Goal: Task Accomplishment & Management: Manage account settings

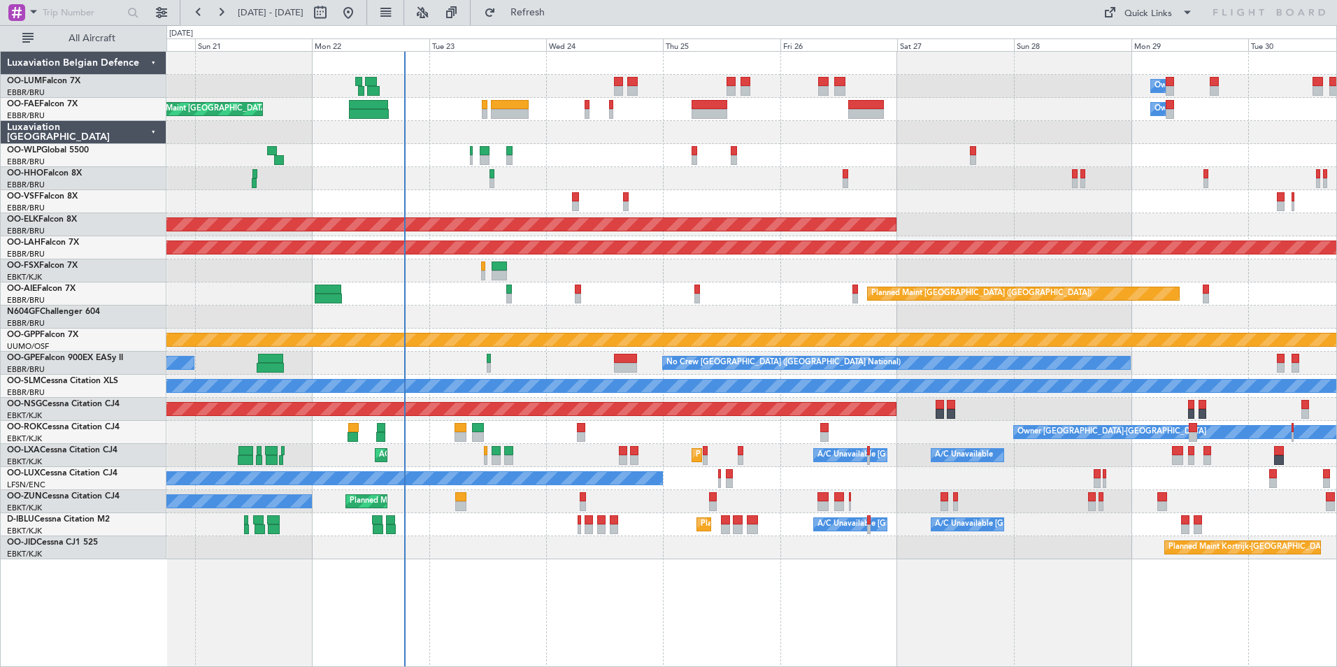
click at [673, 436] on div "Owner [GEOGRAPHIC_DATA]-[GEOGRAPHIC_DATA] Planned Maint [GEOGRAPHIC_DATA]-[GEOG…" at bounding box center [751, 432] width 1170 height 23
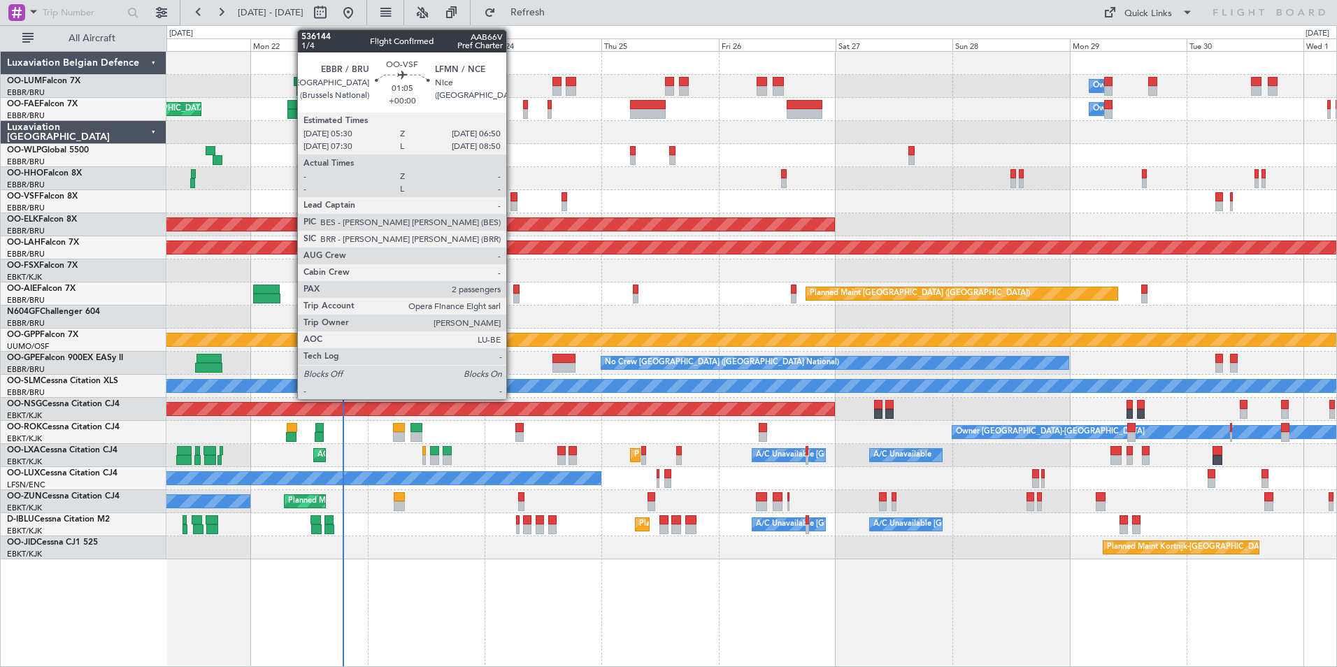
click at [513, 201] on div at bounding box center [514, 197] width 7 height 10
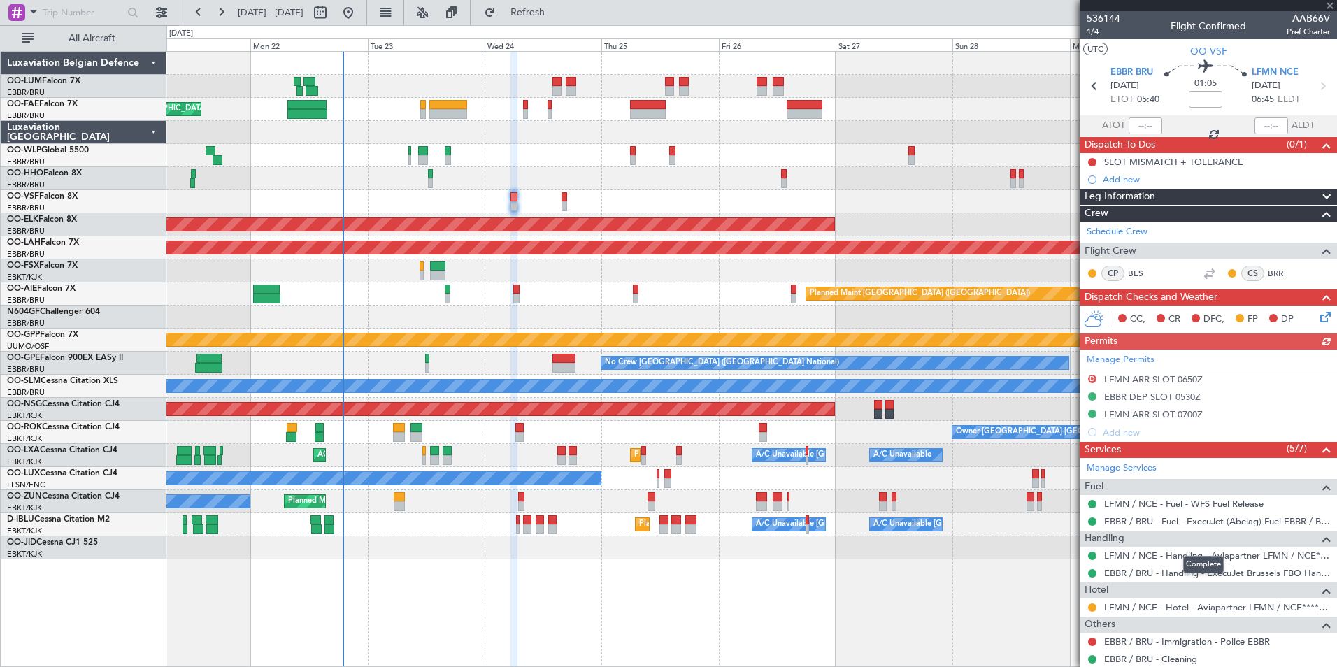
scroll to position [117, 0]
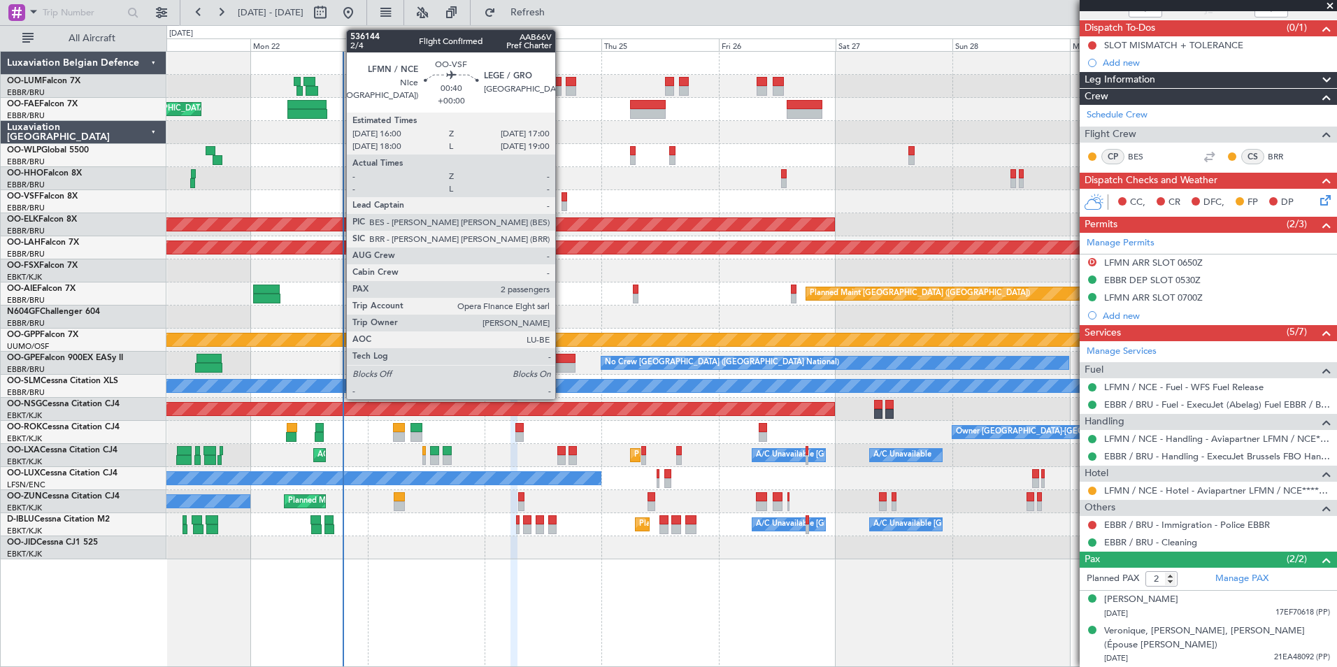
click at [562, 204] on div at bounding box center [564, 206] width 5 height 10
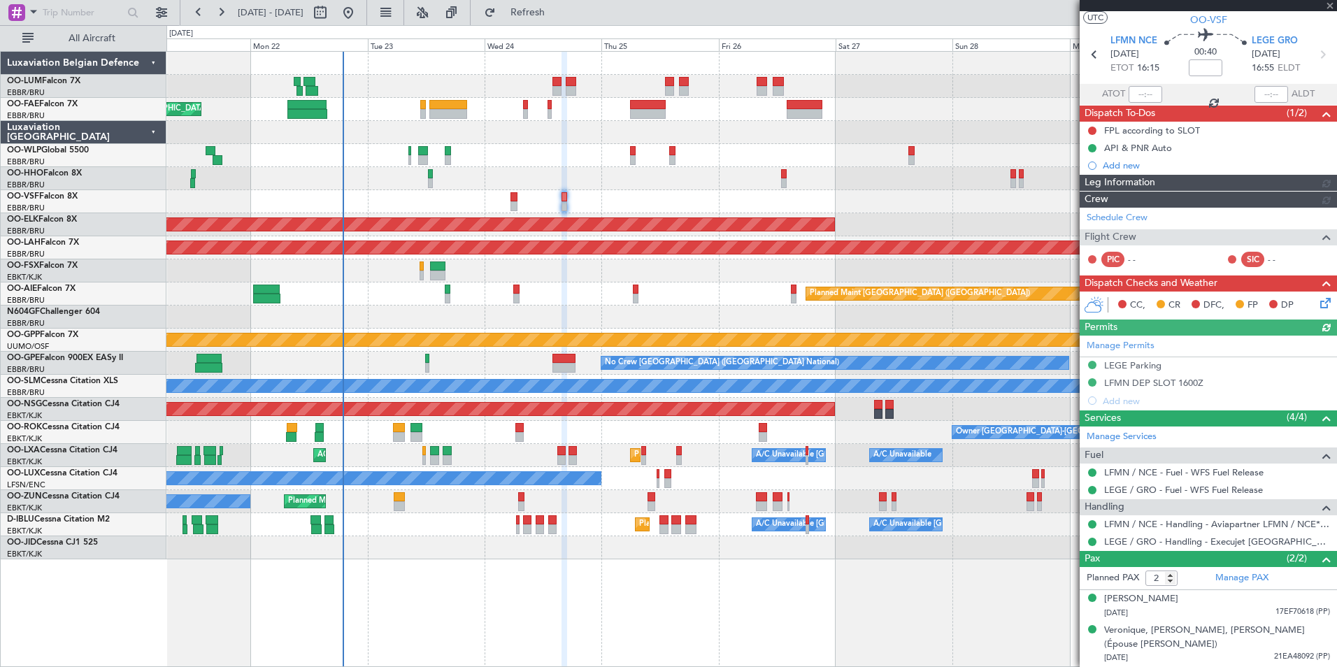
scroll to position [0, 0]
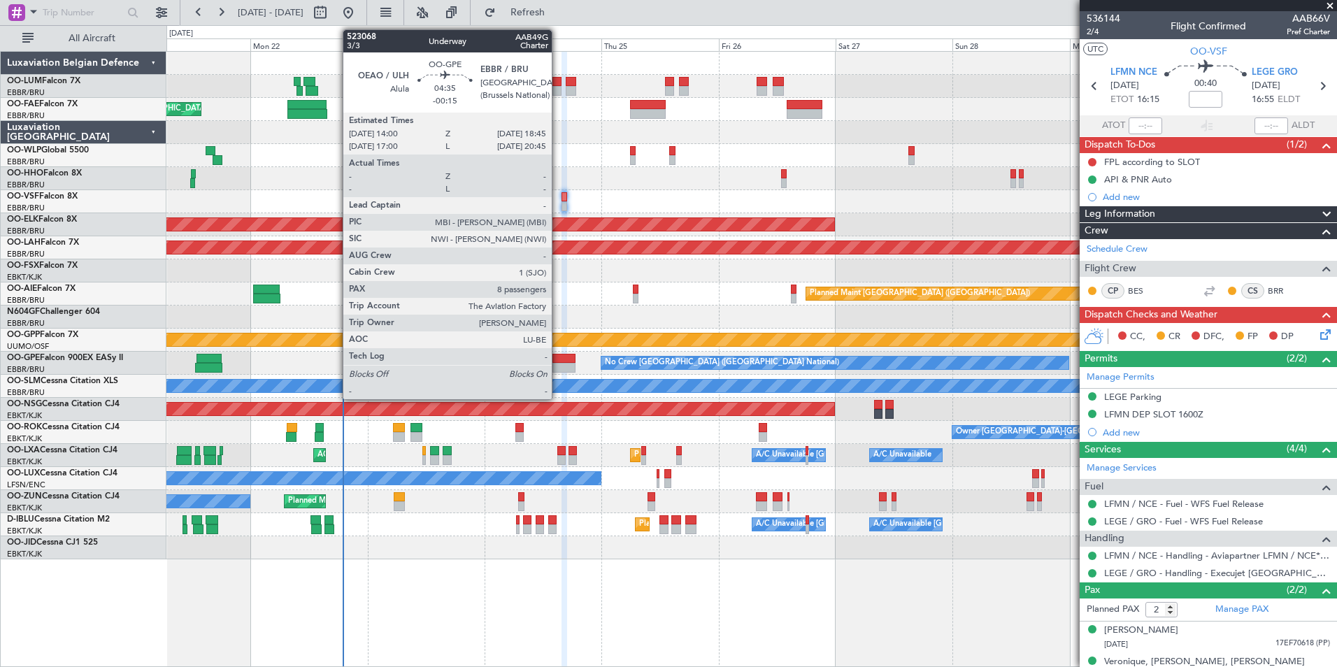
click at [558, 369] on div at bounding box center [564, 368] width 24 height 10
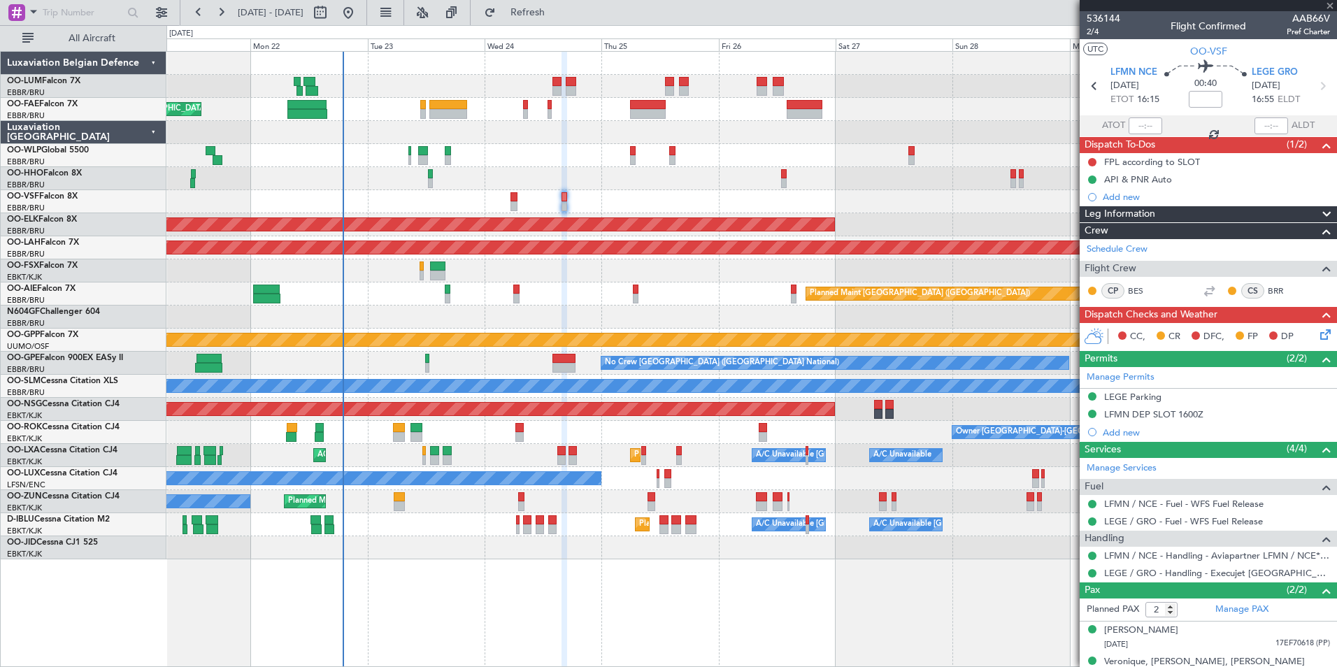
type input "-00:15"
type input "8"
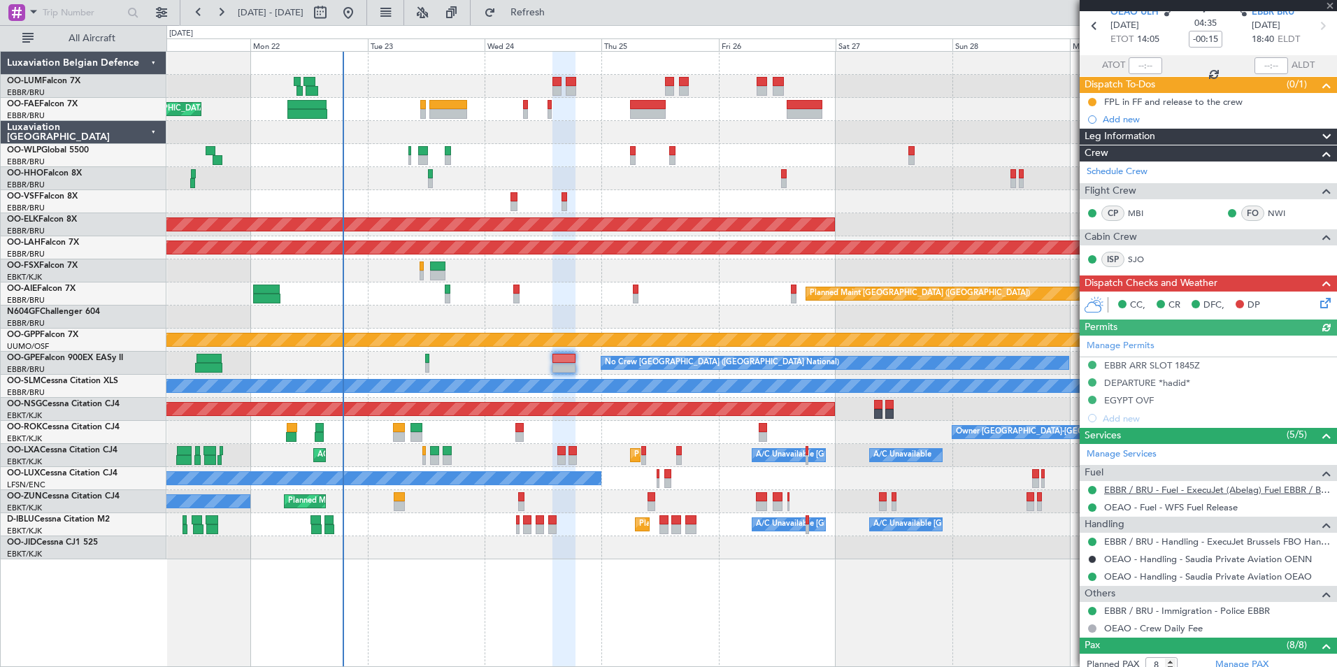
scroll to position [62, 0]
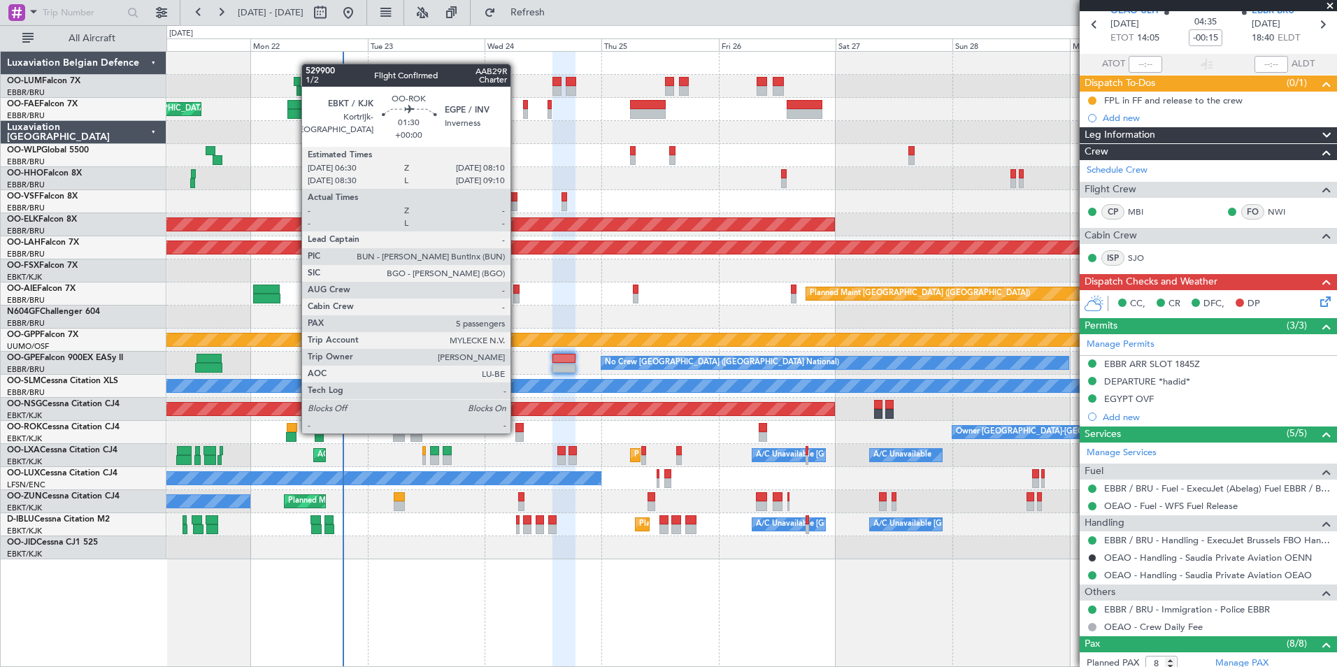
click at [517, 432] on div at bounding box center [519, 437] width 8 height 10
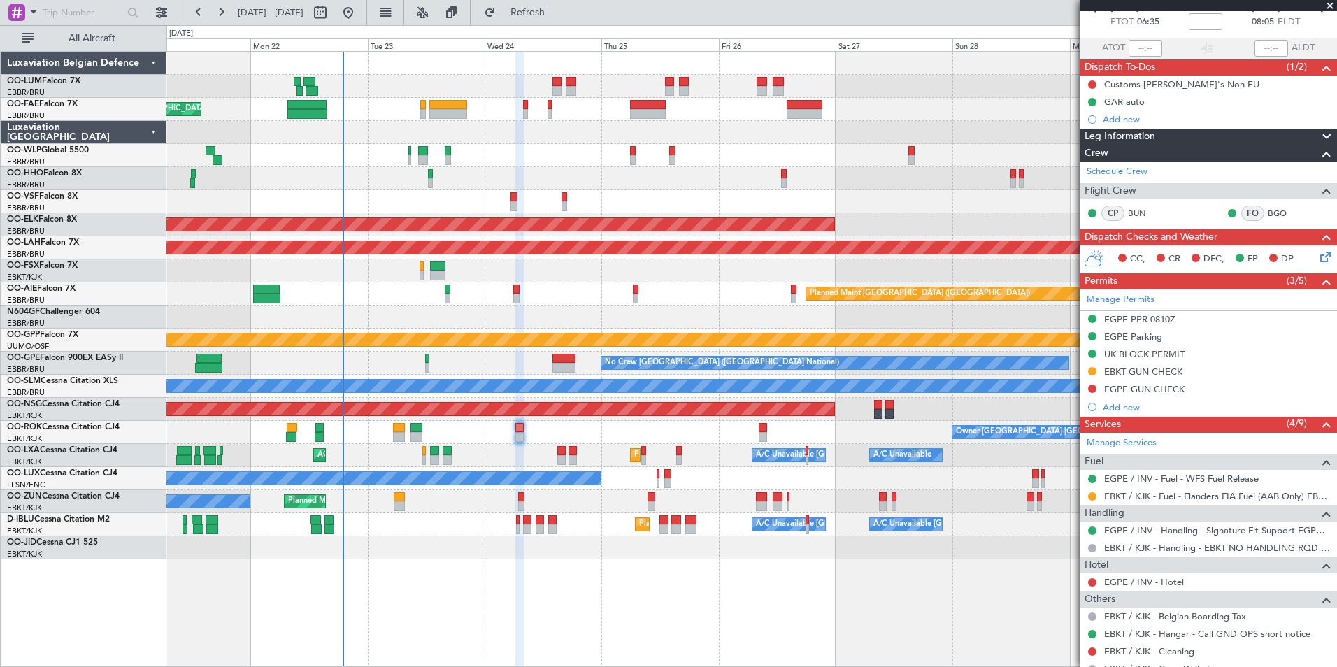
scroll to position [65, 0]
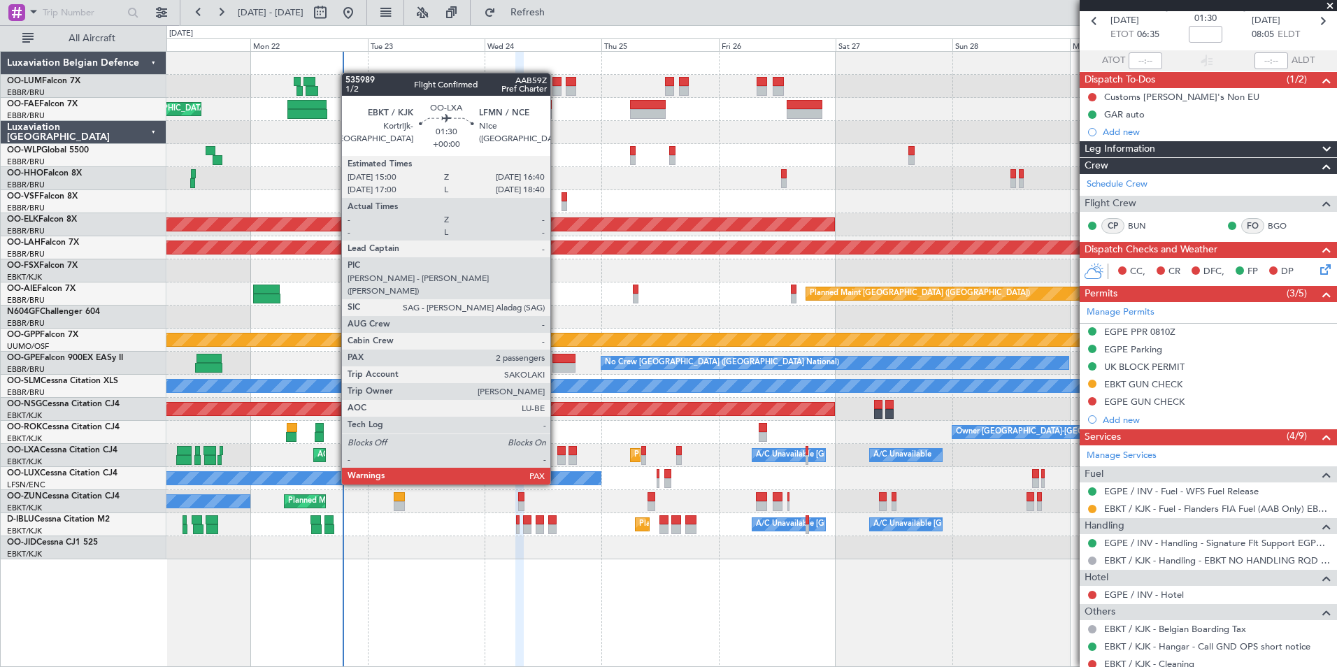
click at [557, 458] on div at bounding box center [561, 460] width 8 height 10
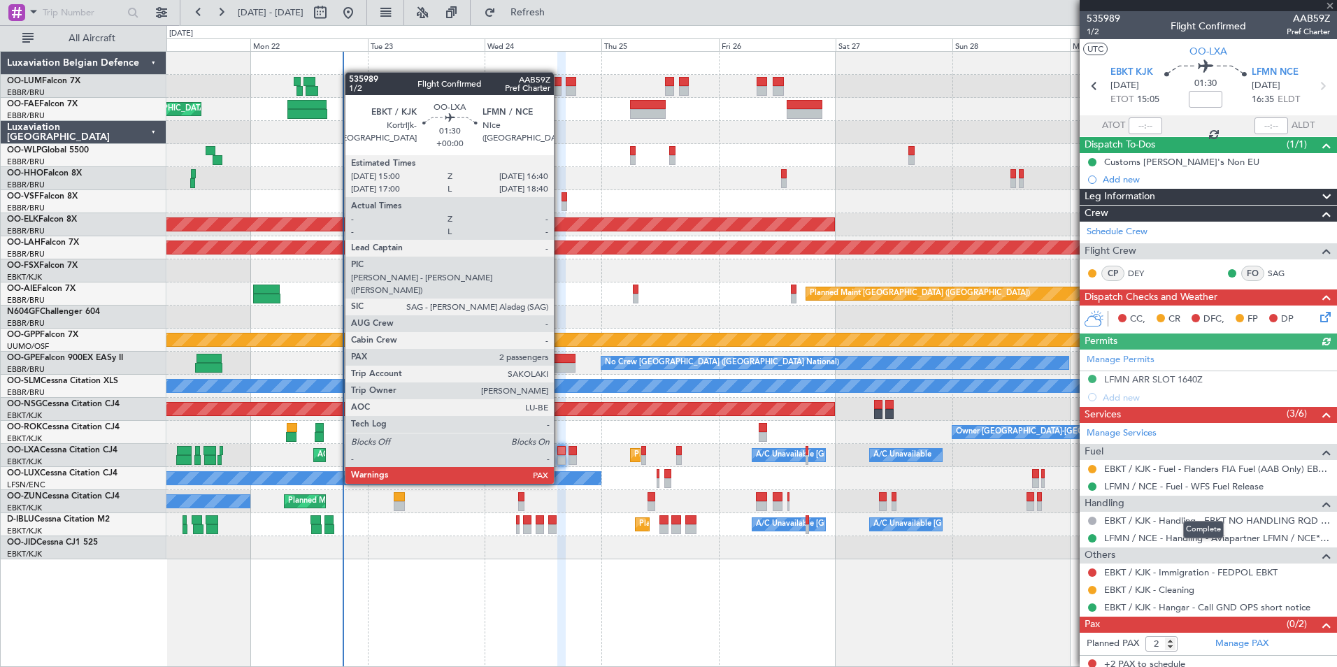
scroll to position [6, 0]
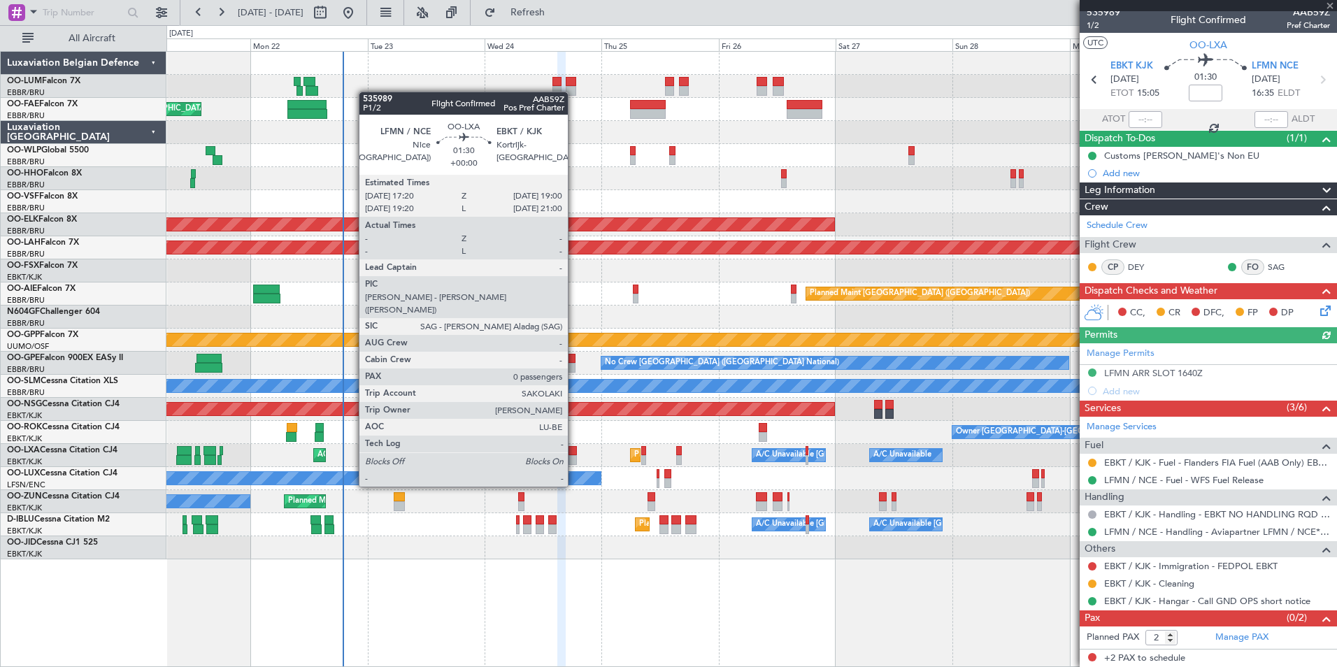
click at [574, 460] on div at bounding box center [573, 460] width 8 height 10
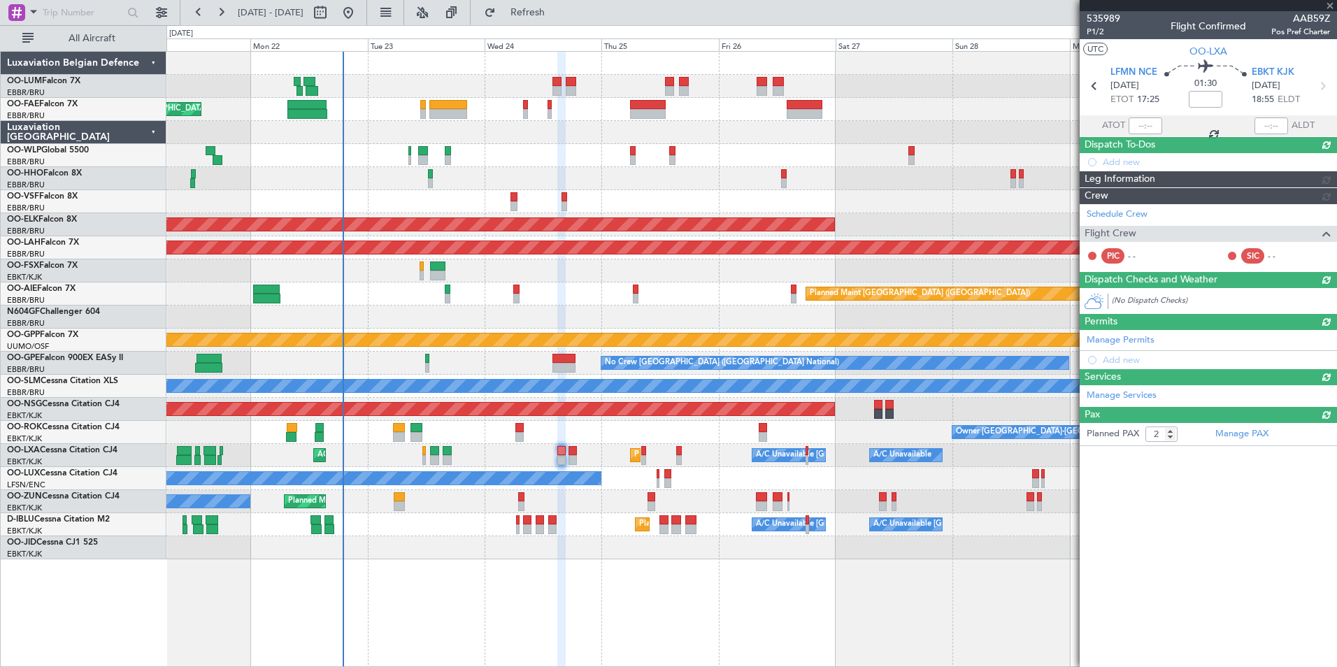
type input "0"
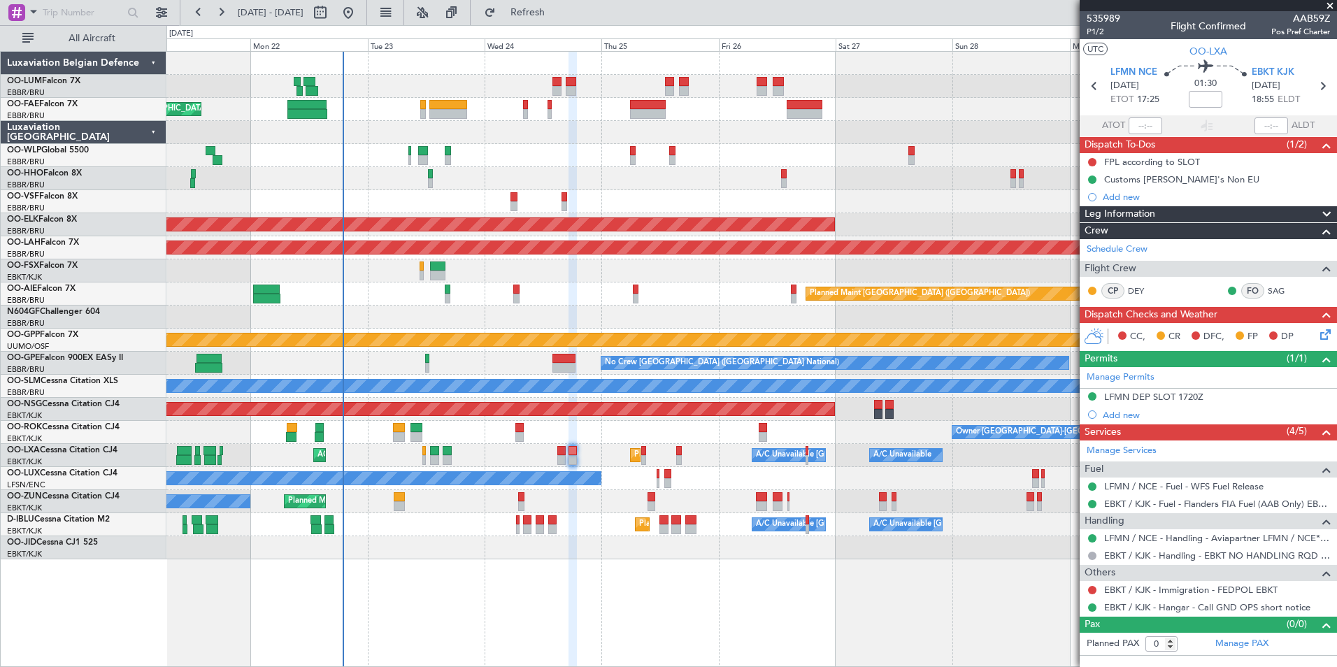
scroll to position [0, 0]
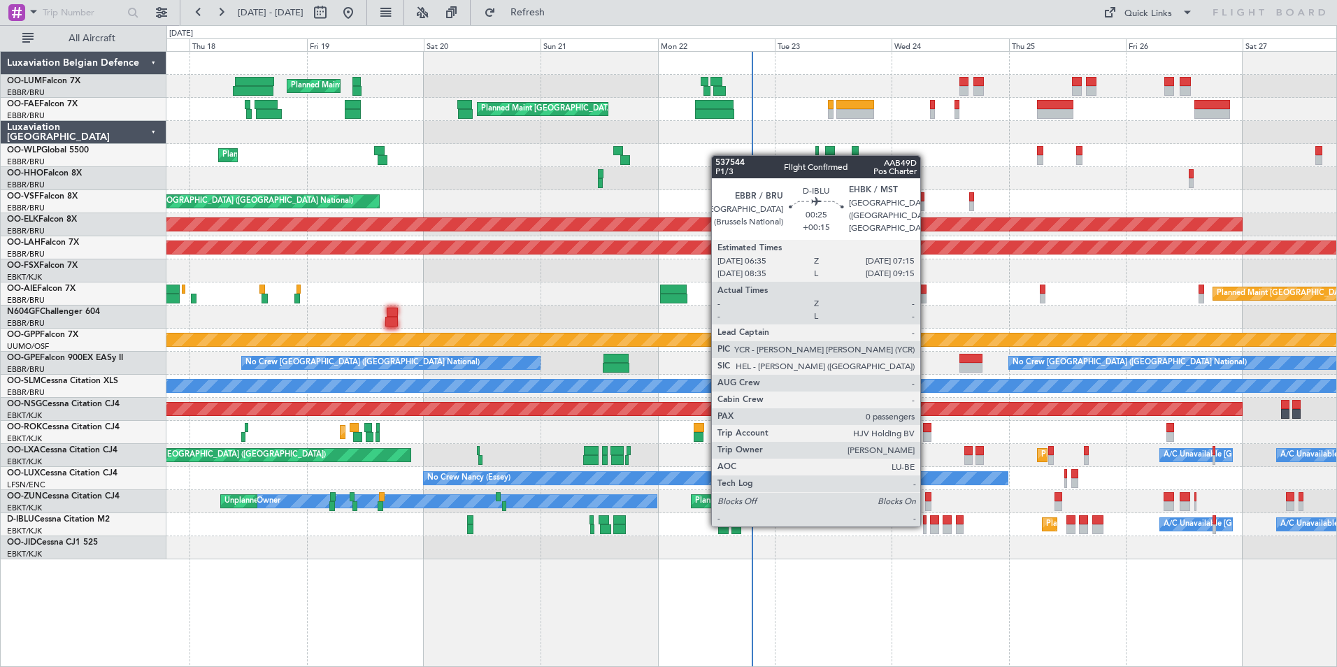
click at [927, 525] on div at bounding box center [924, 529] width 3 height 10
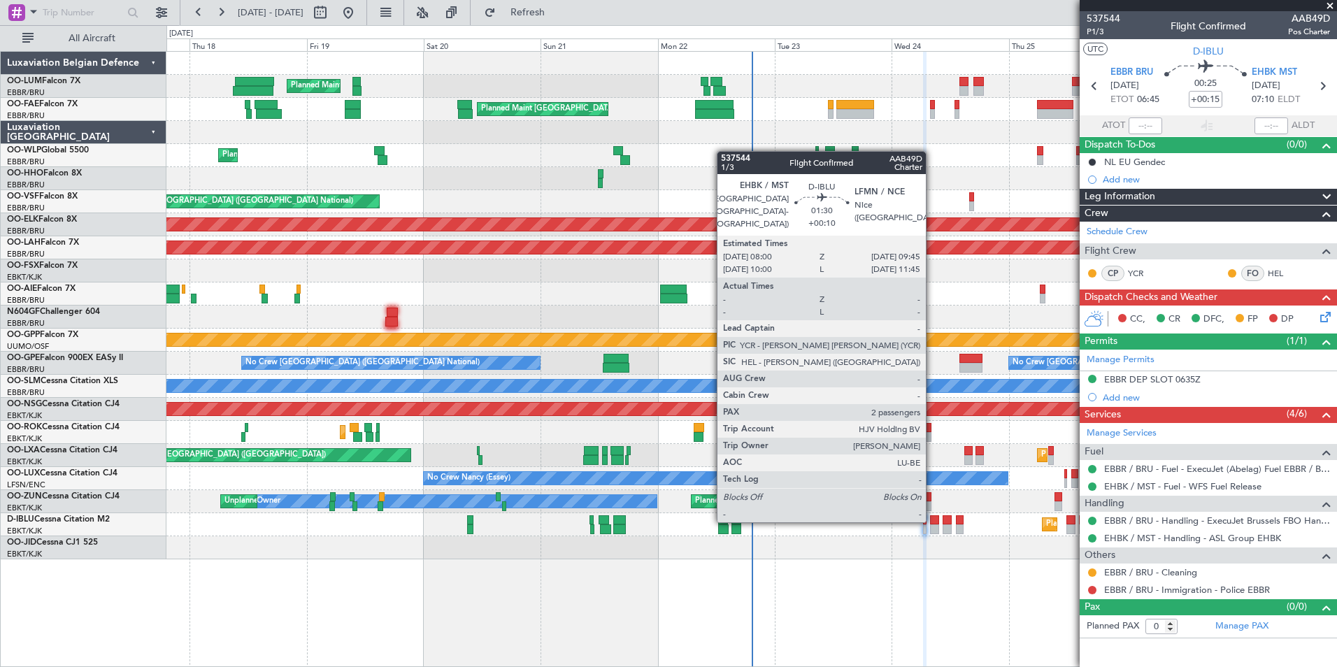
click at [932, 521] on div at bounding box center [934, 520] width 9 height 10
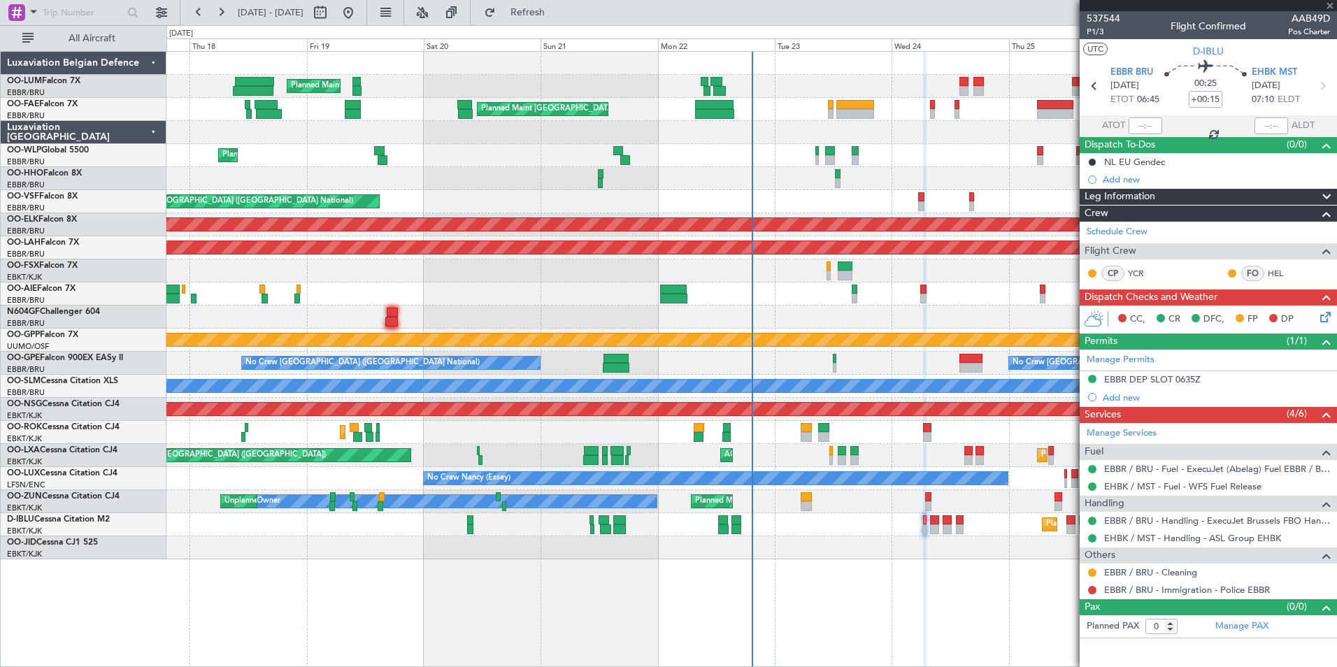
type input "+00:10"
type input "2"
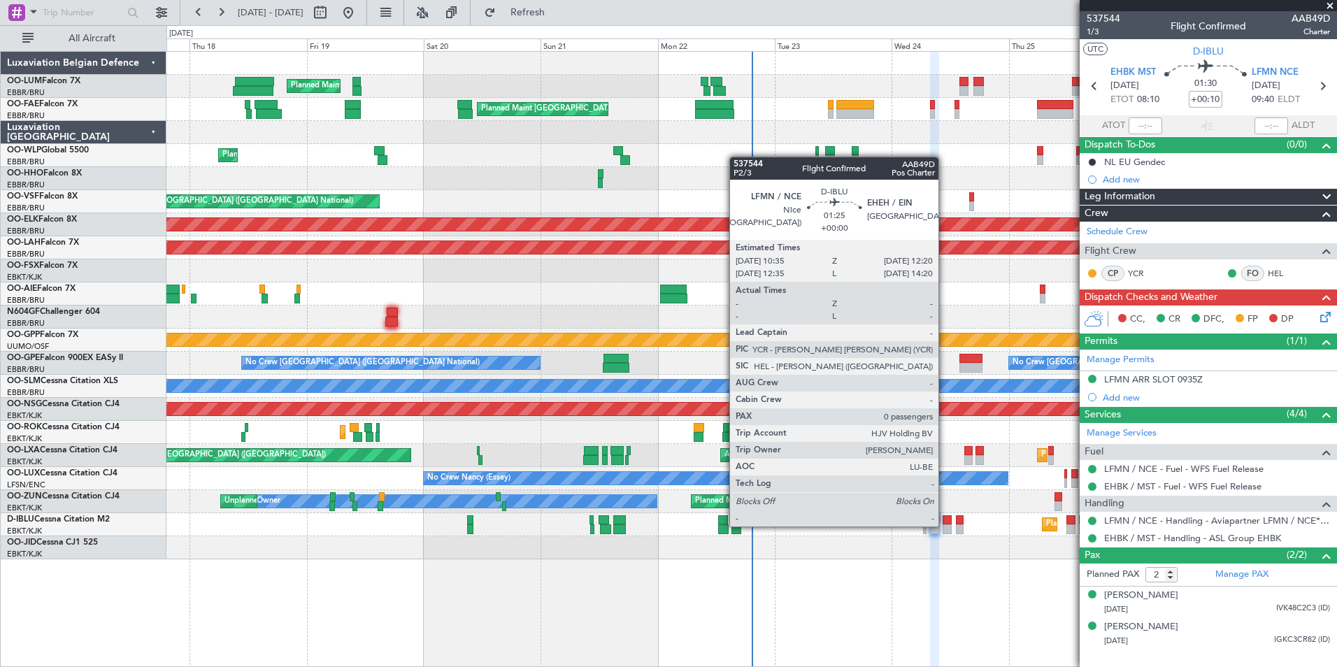
click at [945, 525] on div at bounding box center [947, 529] width 9 height 10
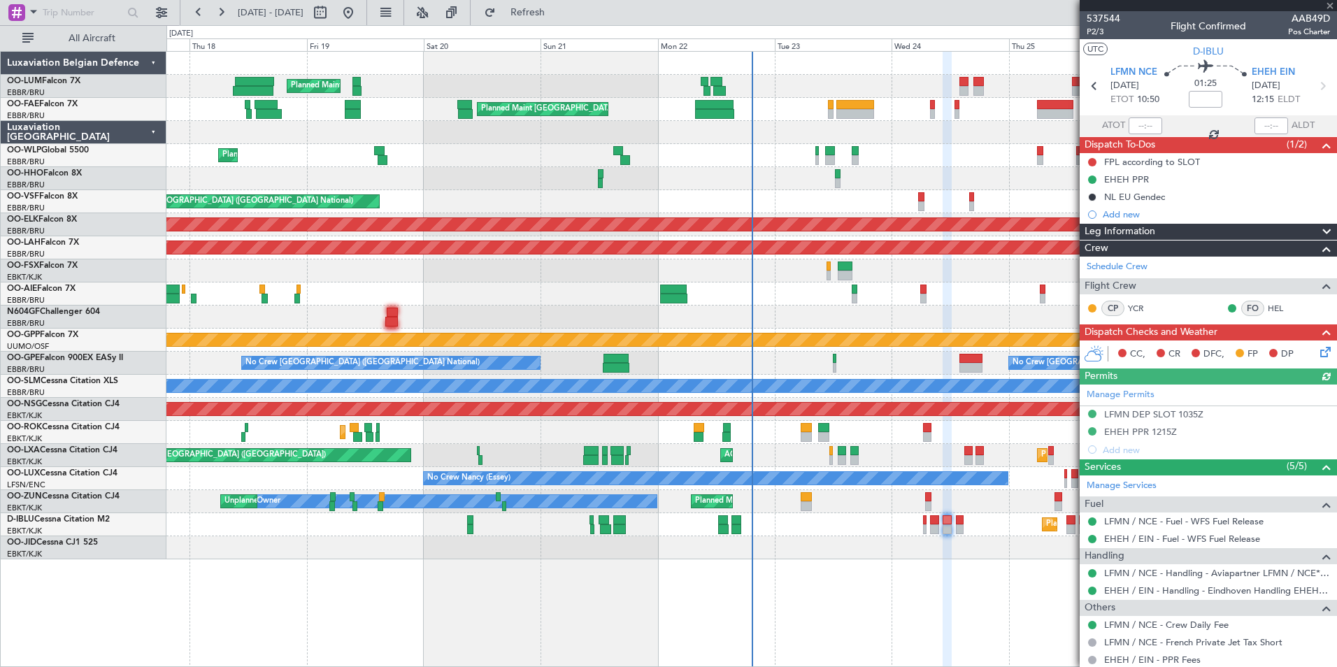
scroll to position [41, 0]
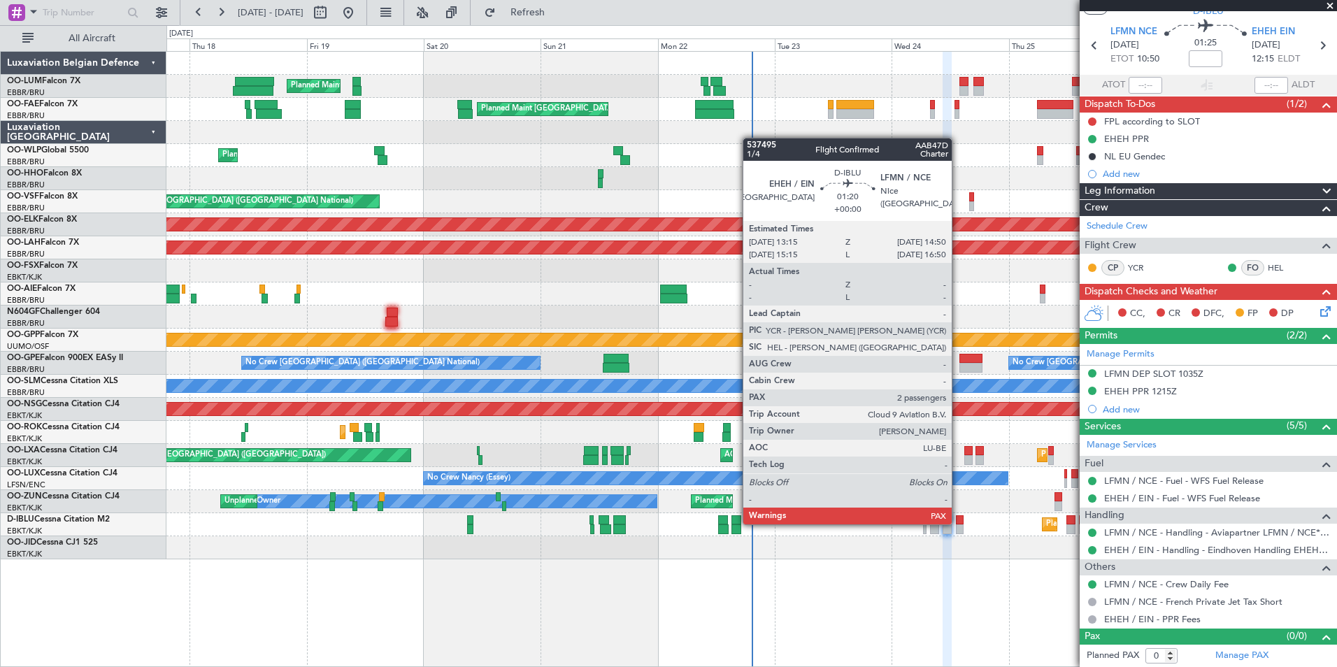
click at [958, 523] on div at bounding box center [960, 520] width 8 height 10
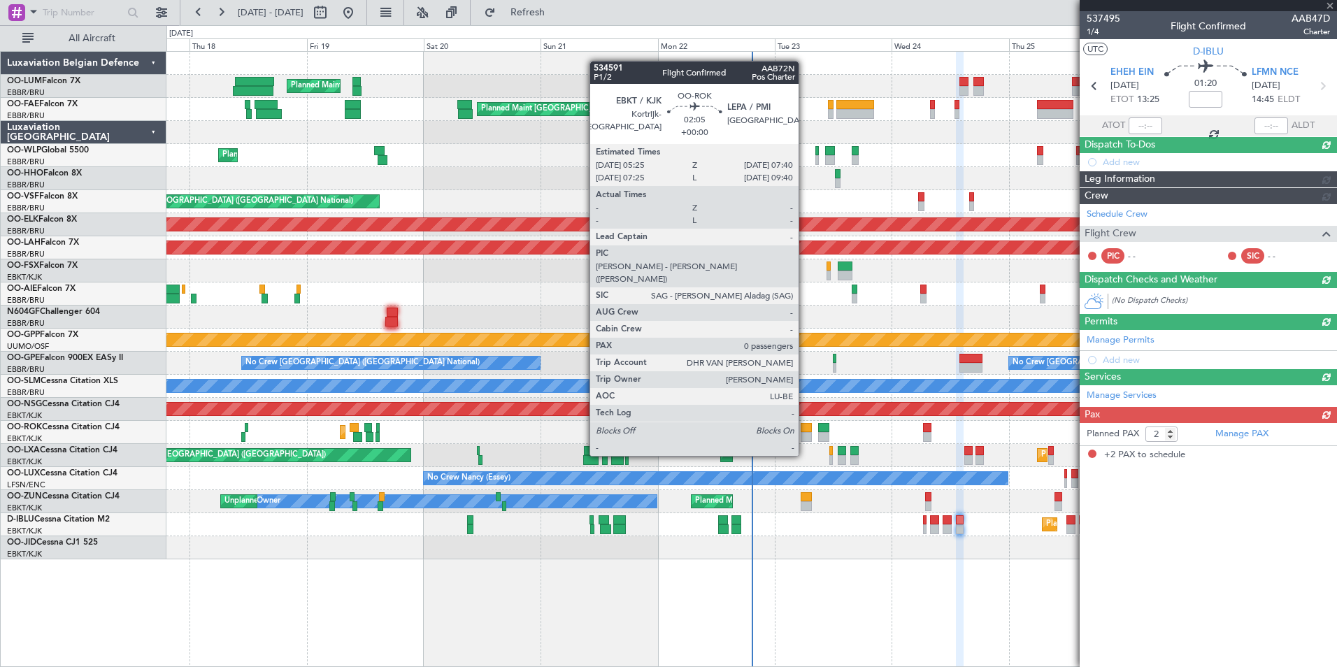
scroll to position [0, 0]
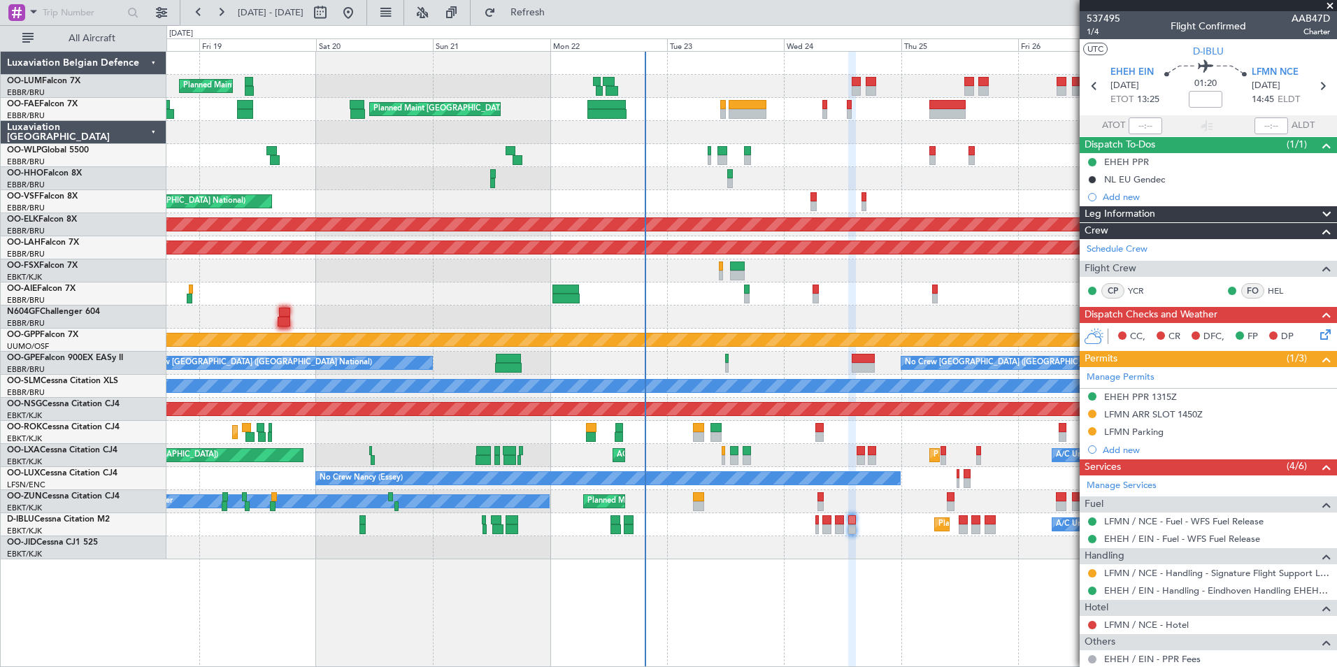
click at [709, 444] on div "Planned Maint Brussels (Brussels National) Owner Melsbroek Air Base Planned Mai…" at bounding box center [751, 306] width 1170 height 508
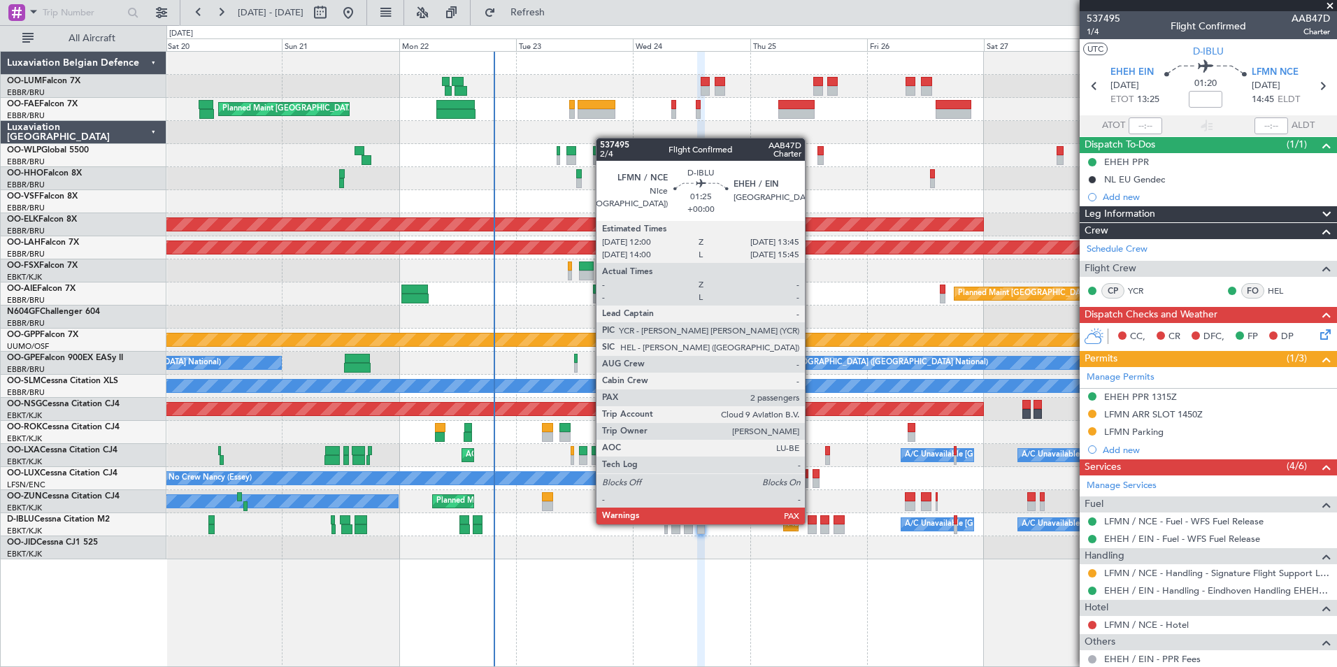
click at [811, 523] on div at bounding box center [812, 520] width 9 height 10
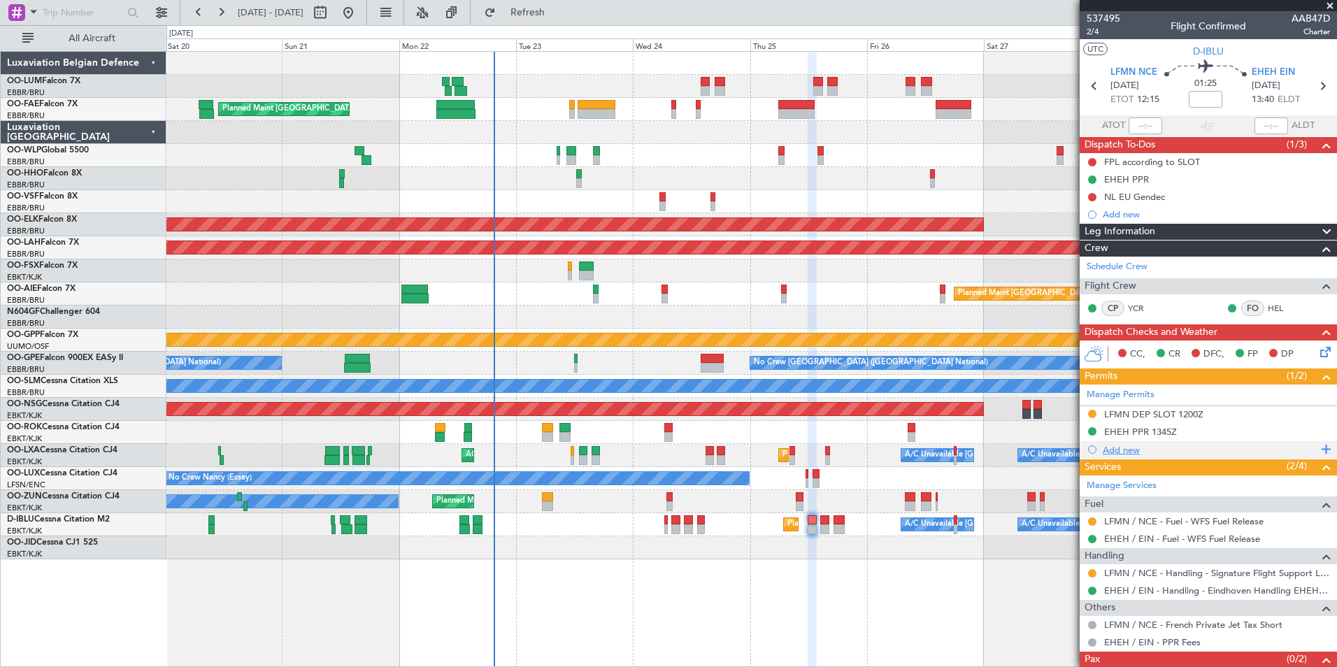
scroll to position [41, 0]
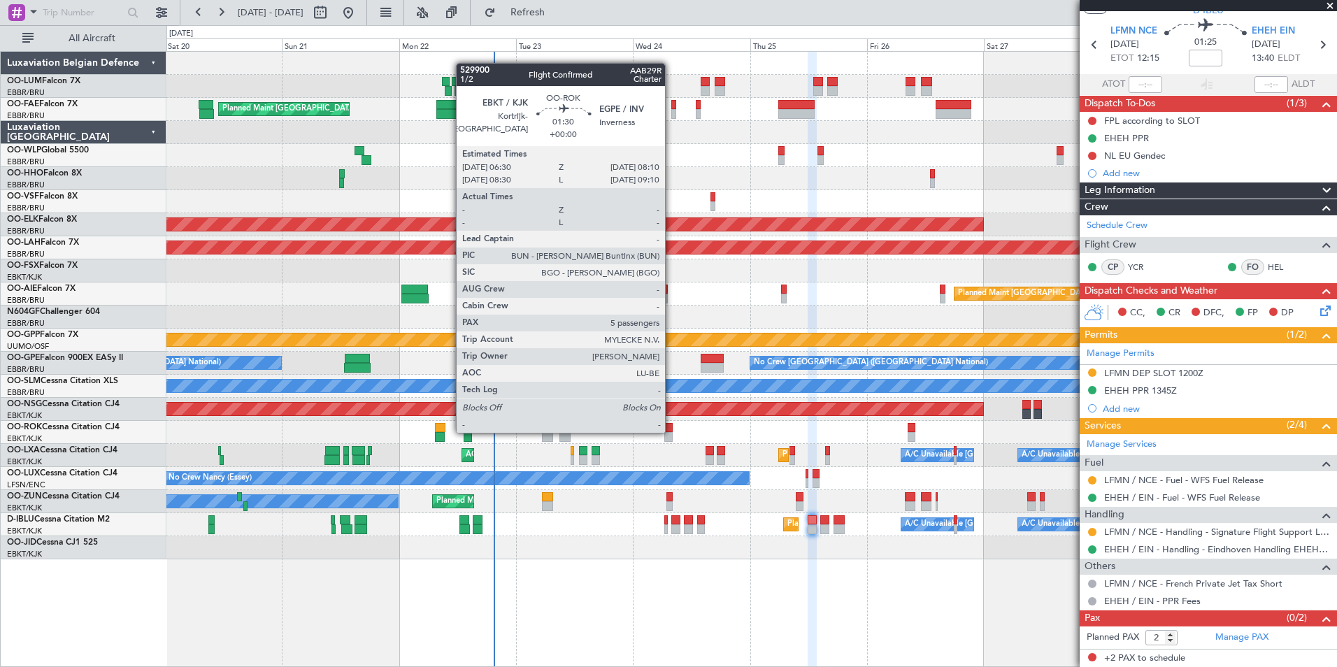
click at [671, 431] on div at bounding box center [668, 428] width 8 height 10
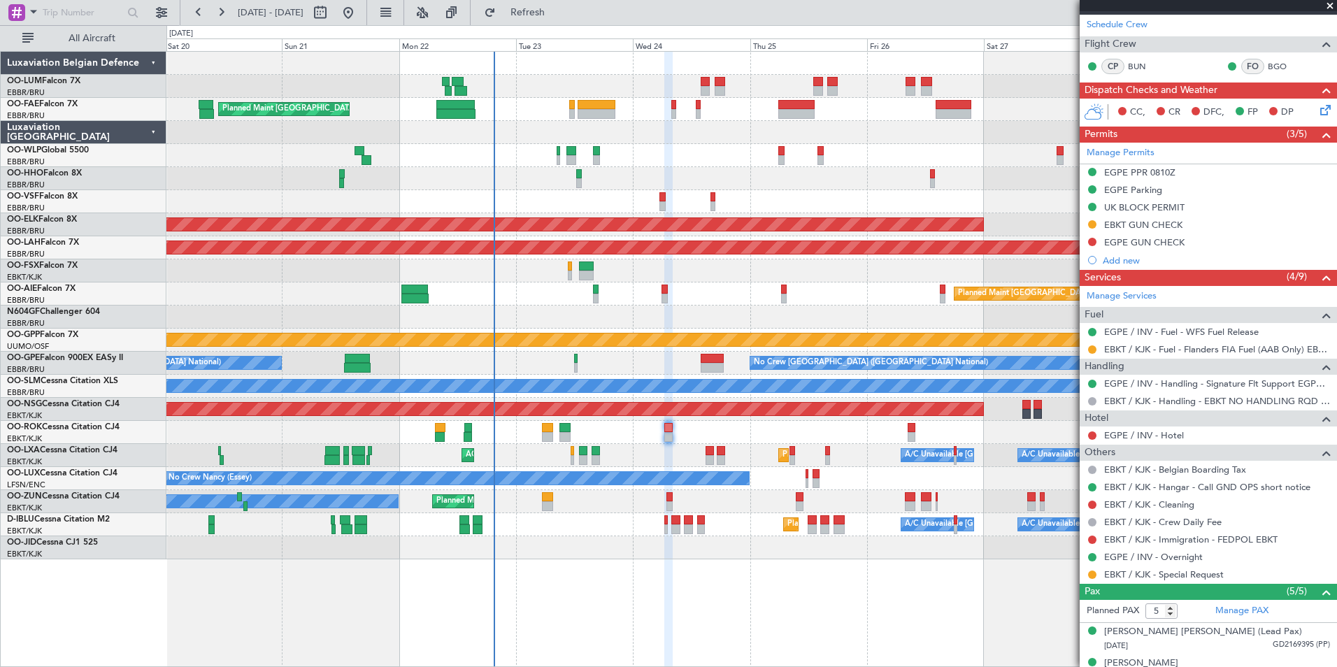
scroll to position [176, 0]
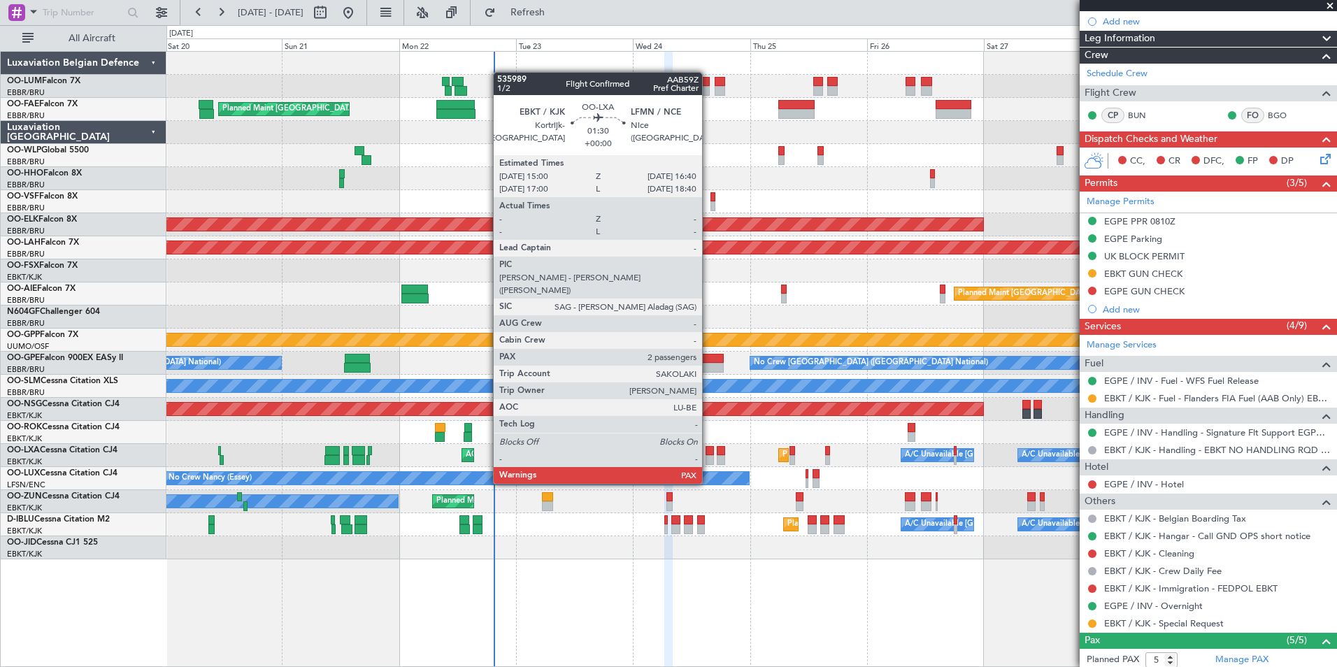
click at [708, 457] on div at bounding box center [710, 460] width 8 height 10
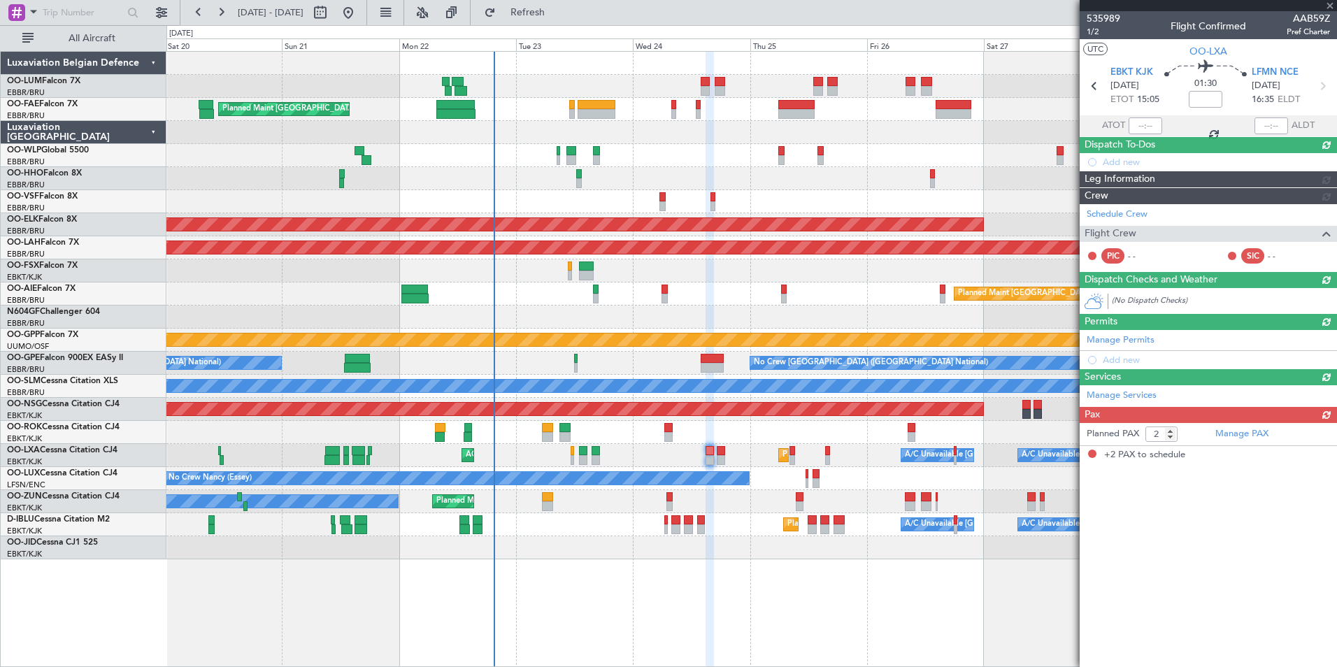
scroll to position [0, 0]
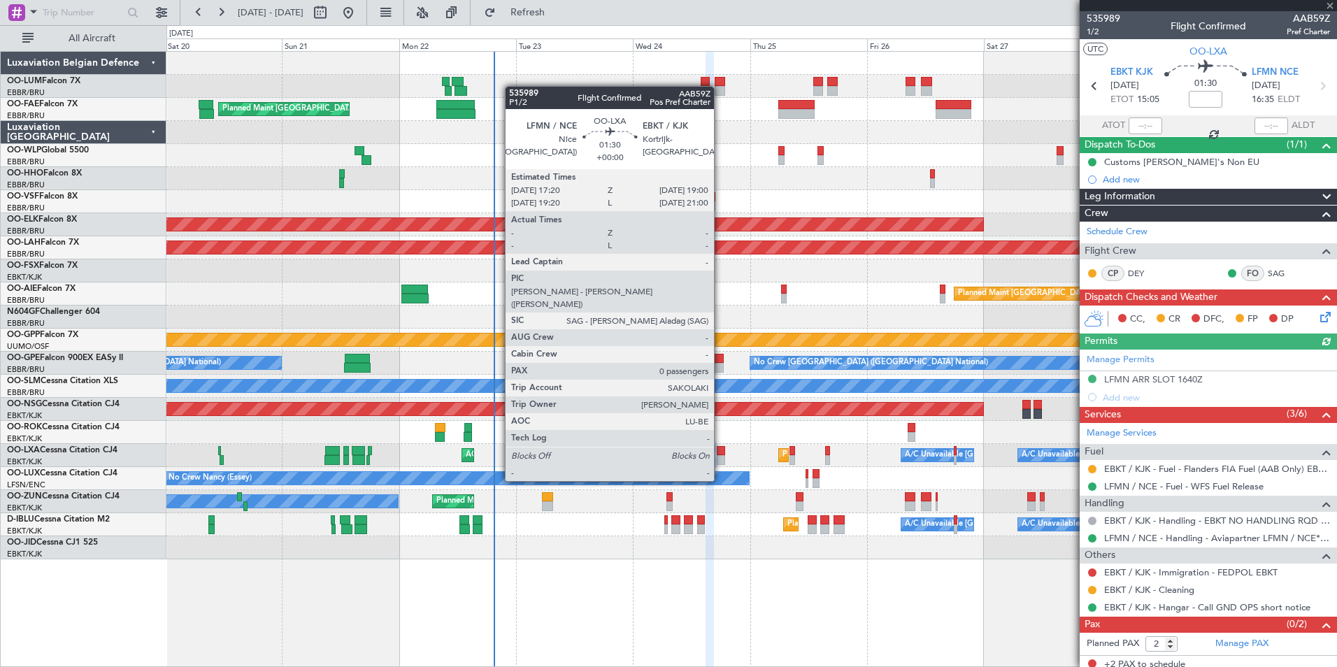
click at [720, 455] on div at bounding box center [721, 451] width 8 height 10
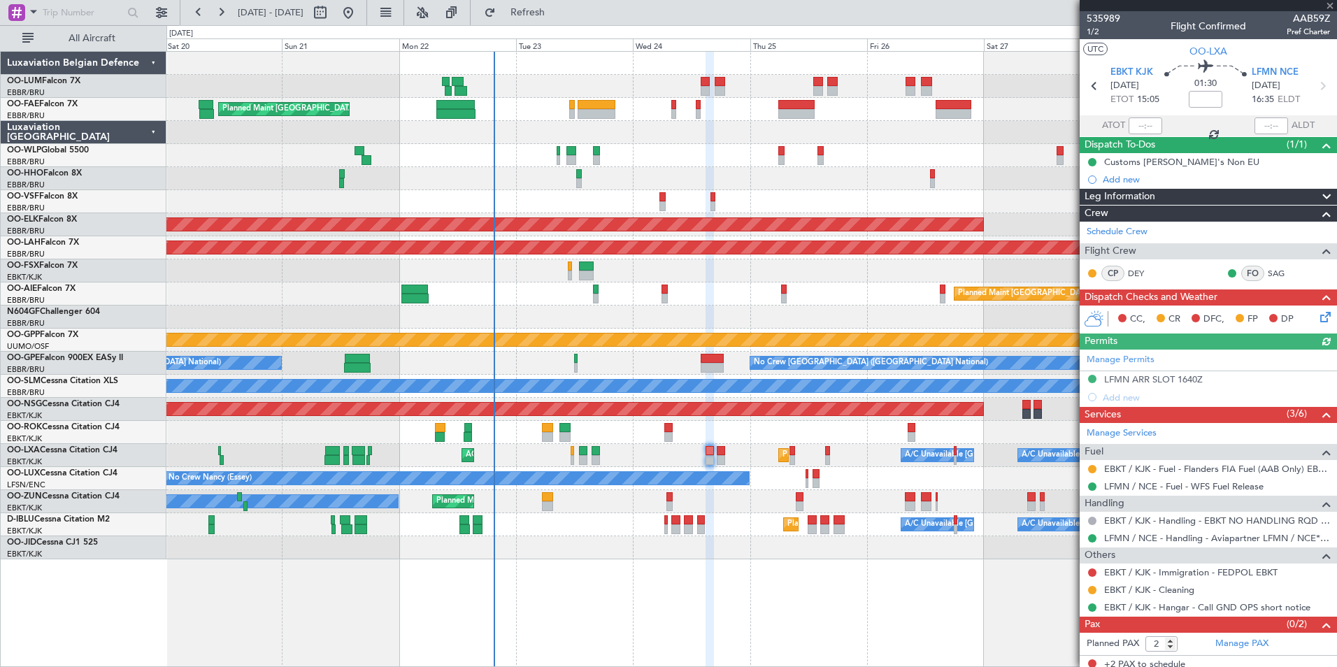
type input "0"
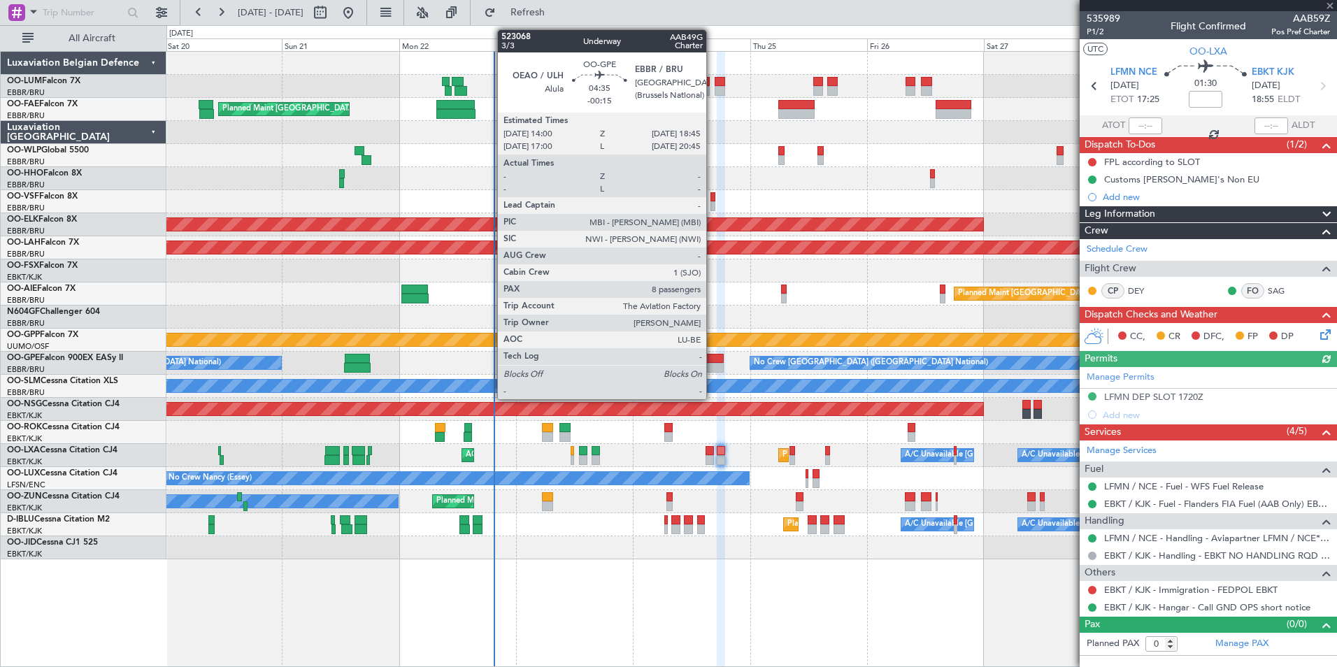
click at [713, 362] on div at bounding box center [713, 359] width 24 height 10
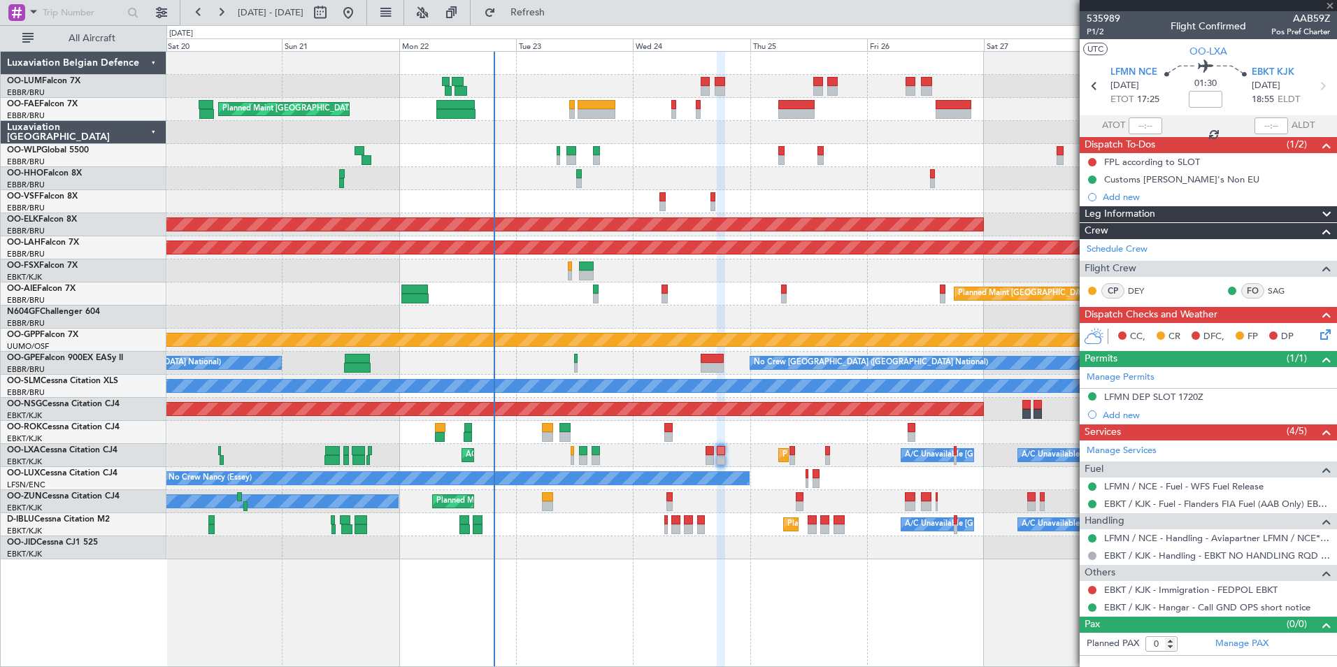
type input "-00:15"
type input "8"
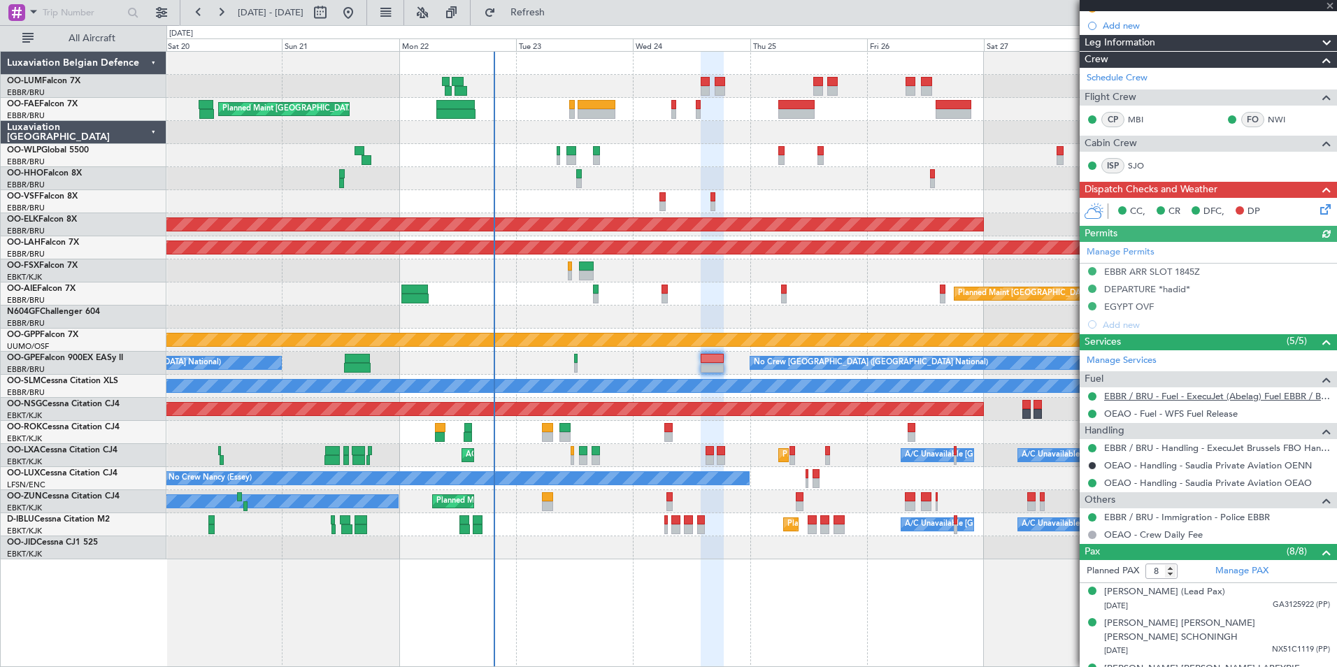
scroll to position [155, 0]
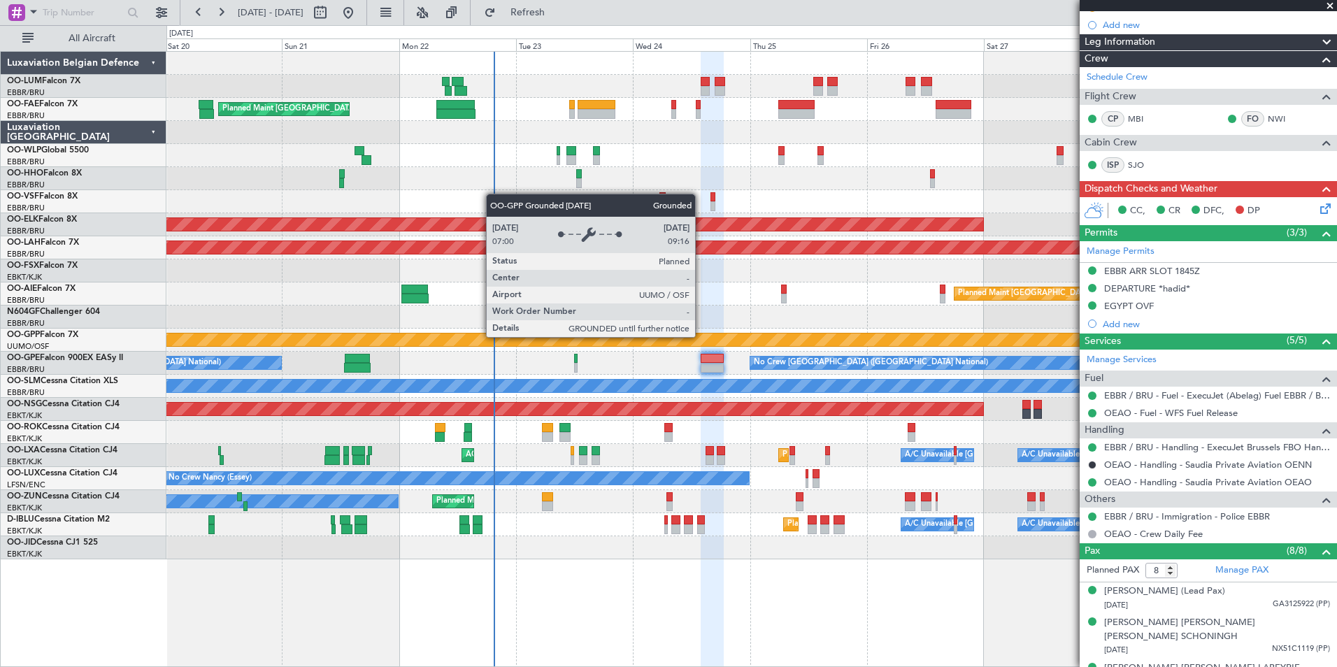
click at [701, 336] on div "Grounded [PERSON_NAME]" at bounding box center [751, 340] width 3509 height 13
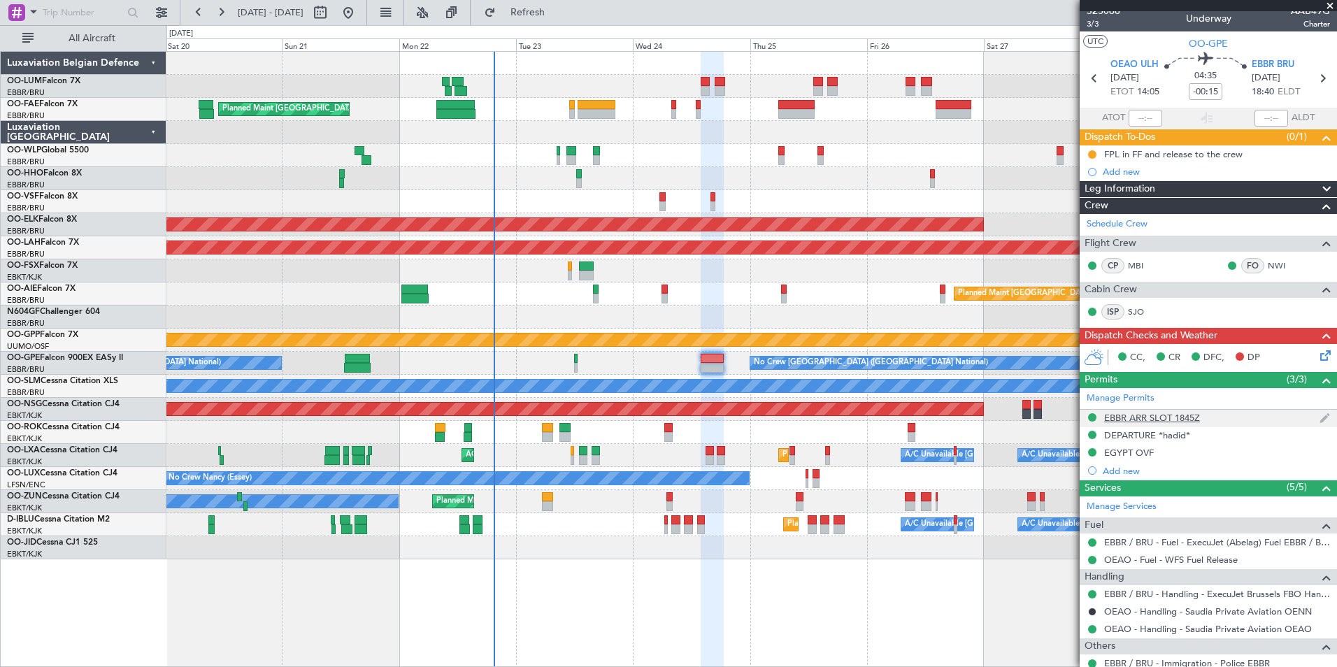
scroll to position [0, 0]
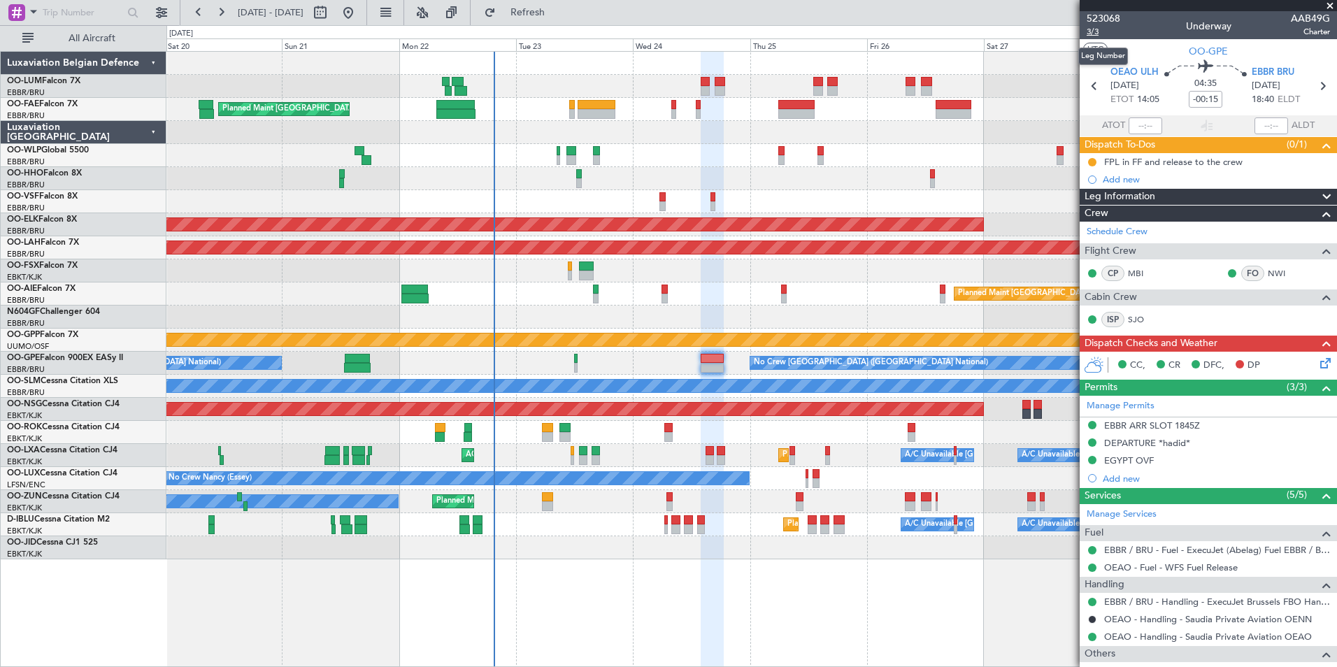
click at [1094, 32] on span "3/3" at bounding box center [1104, 32] width 34 height 12
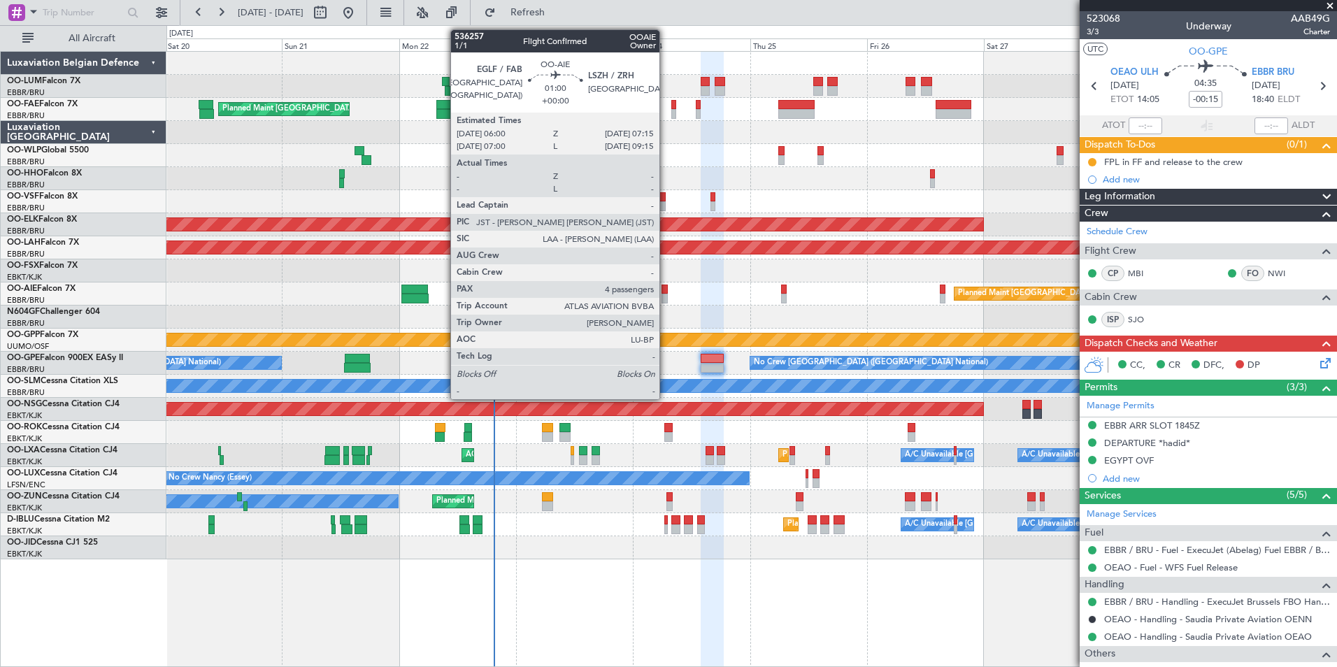
click at [666, 292] on div at bounding box center [665, 290] width 6 height 10
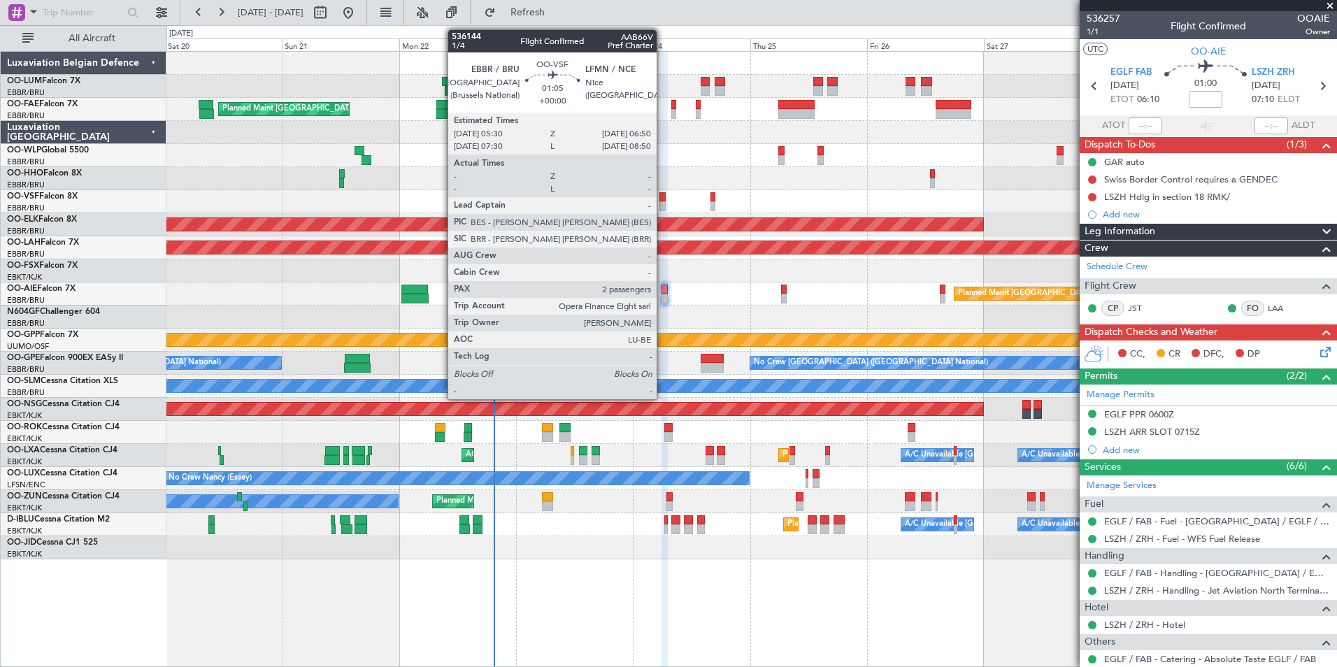
click at [663, 198] on div at bounding box center [662, 197] width 7 height 10
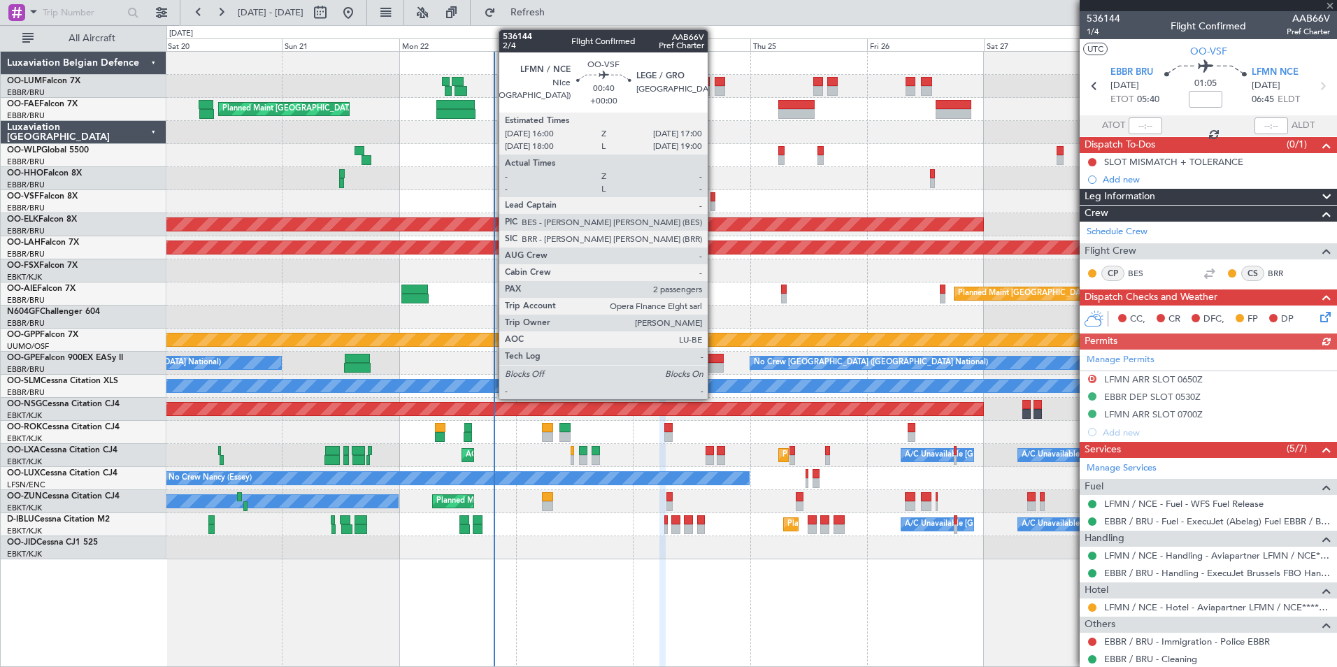
click at [714, 203] on div at bounding box center [713, 206] width 5 height 10
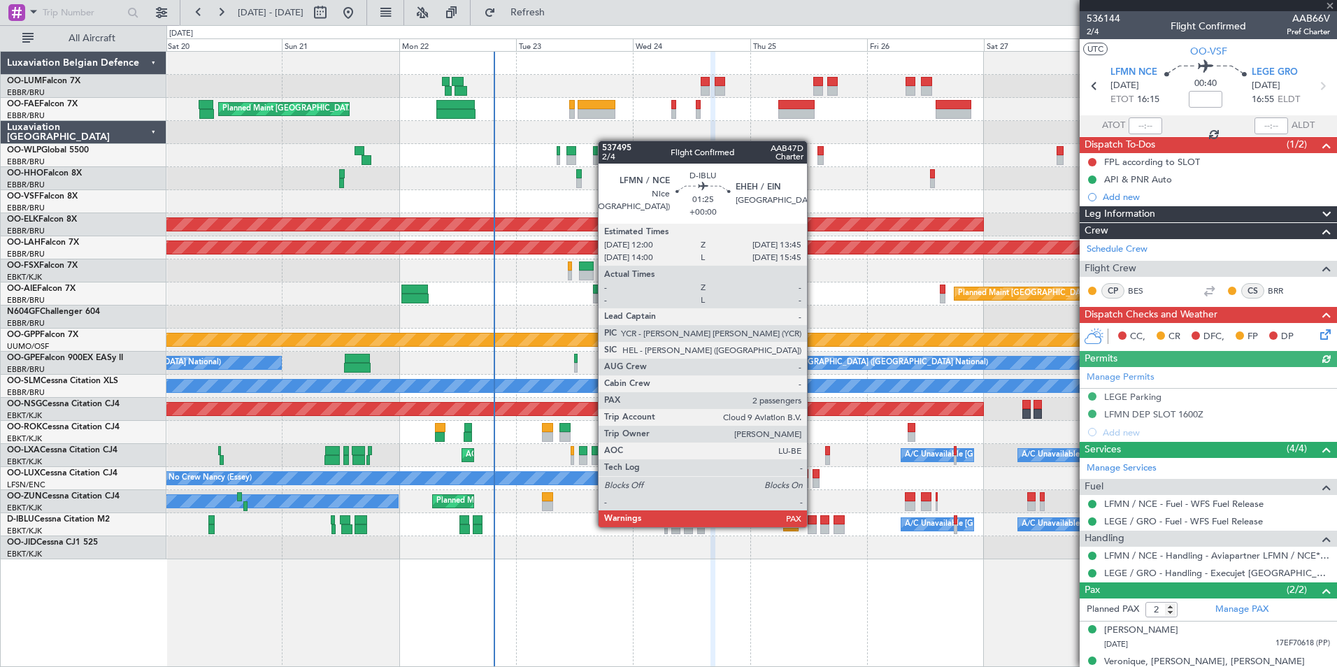
click at [813, 526] on div at bounding box center [812, 529] width 9 height 10
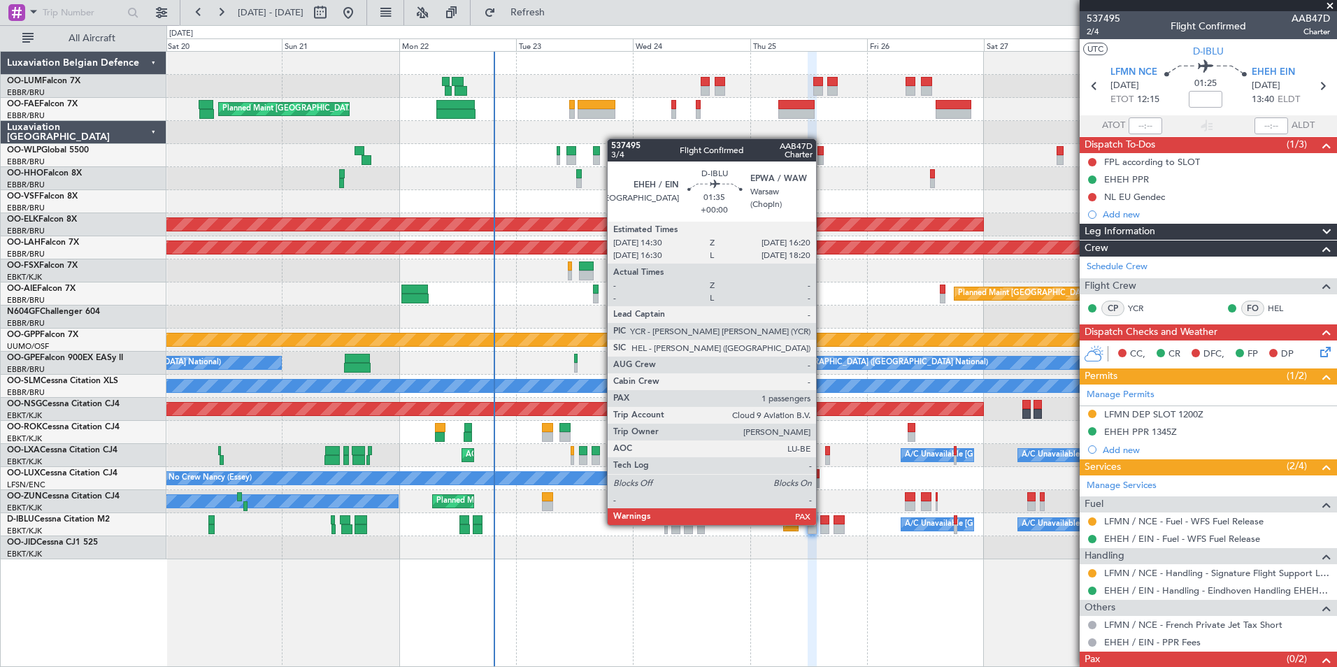
click at [822, 524] on div at bounding box center [824, 520] width 9 height 10
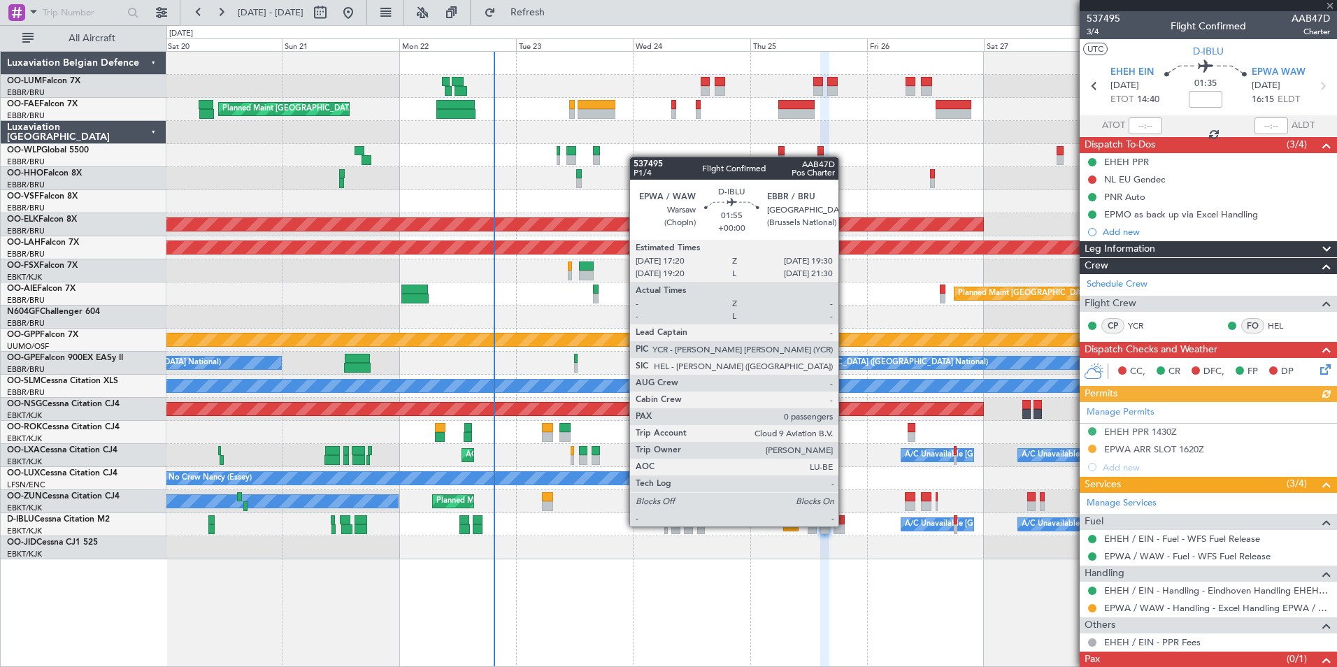
click at [845, 527] on div at bounding box center [839, 529] width 11 height 10
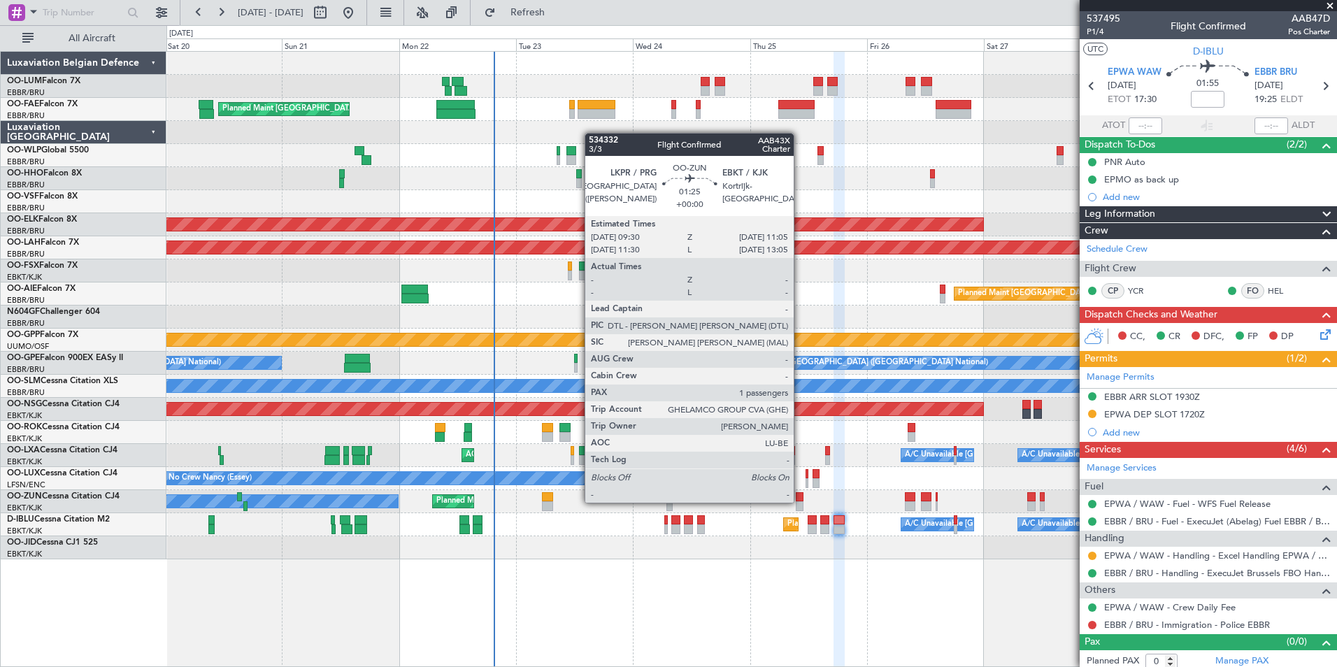
click at [800, 501] on div at bounding box center [800, 506] width 8 height 10
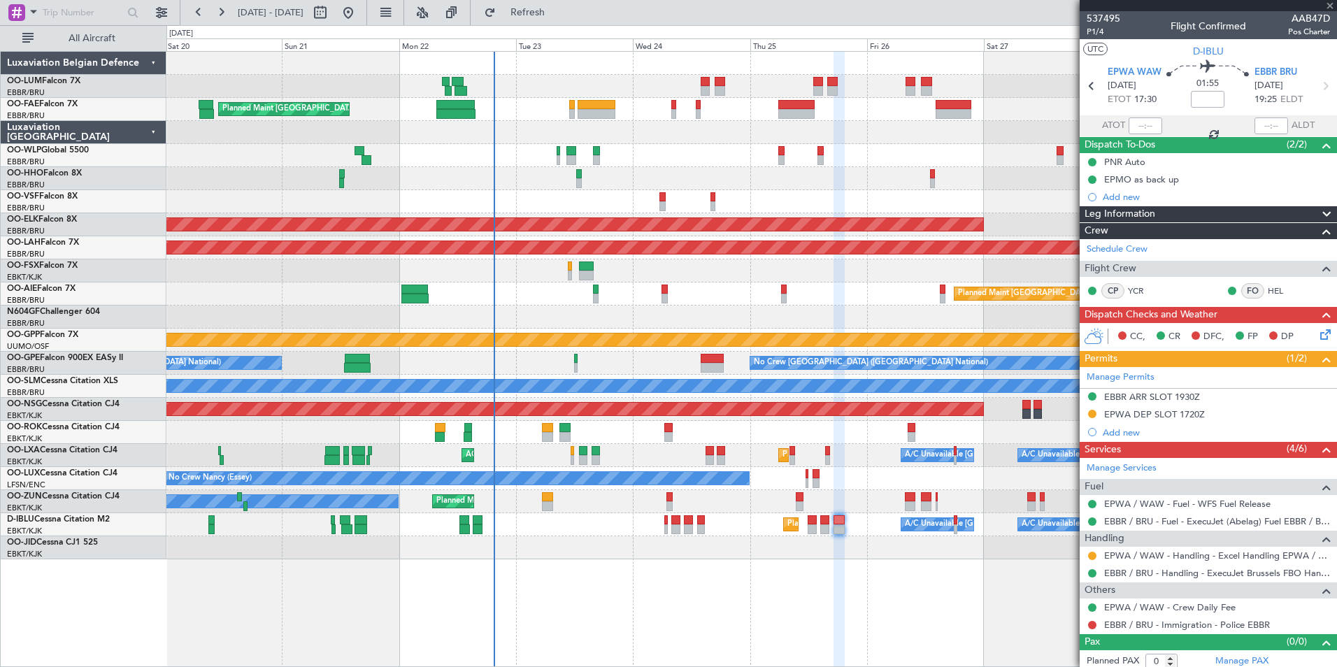
type input "1"
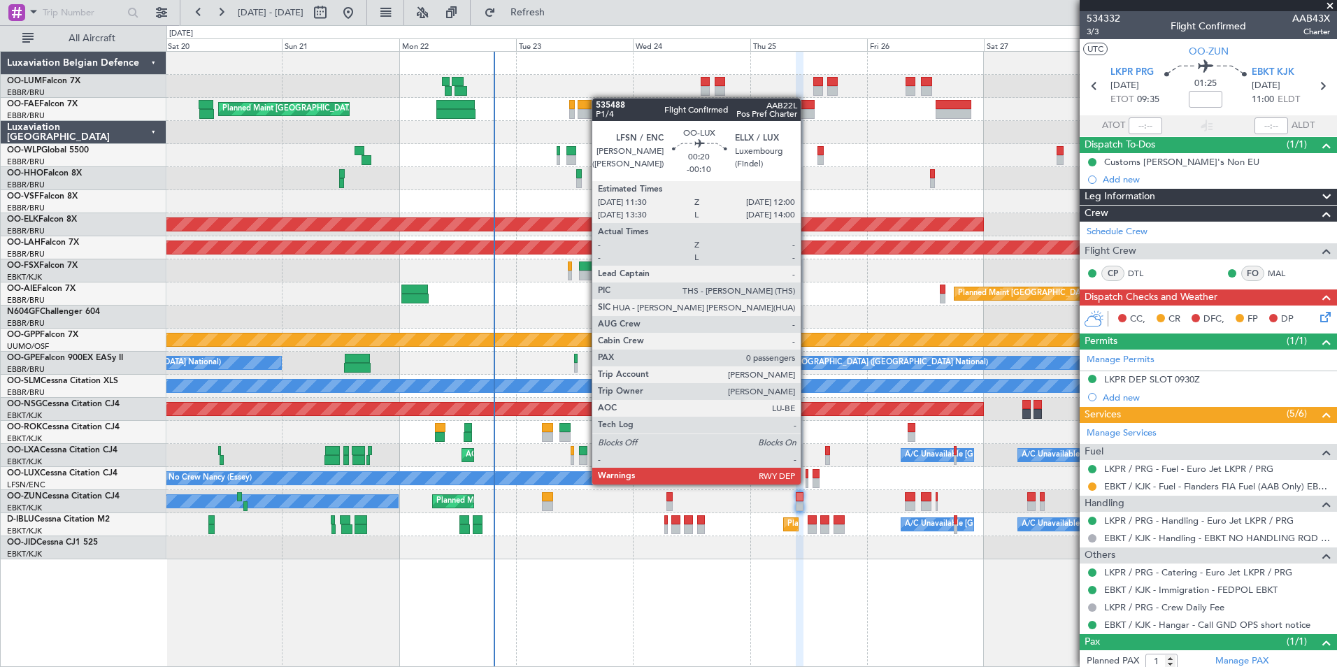
click at [807, 483] on div at bounding box center [807, 483] width 3 height 10
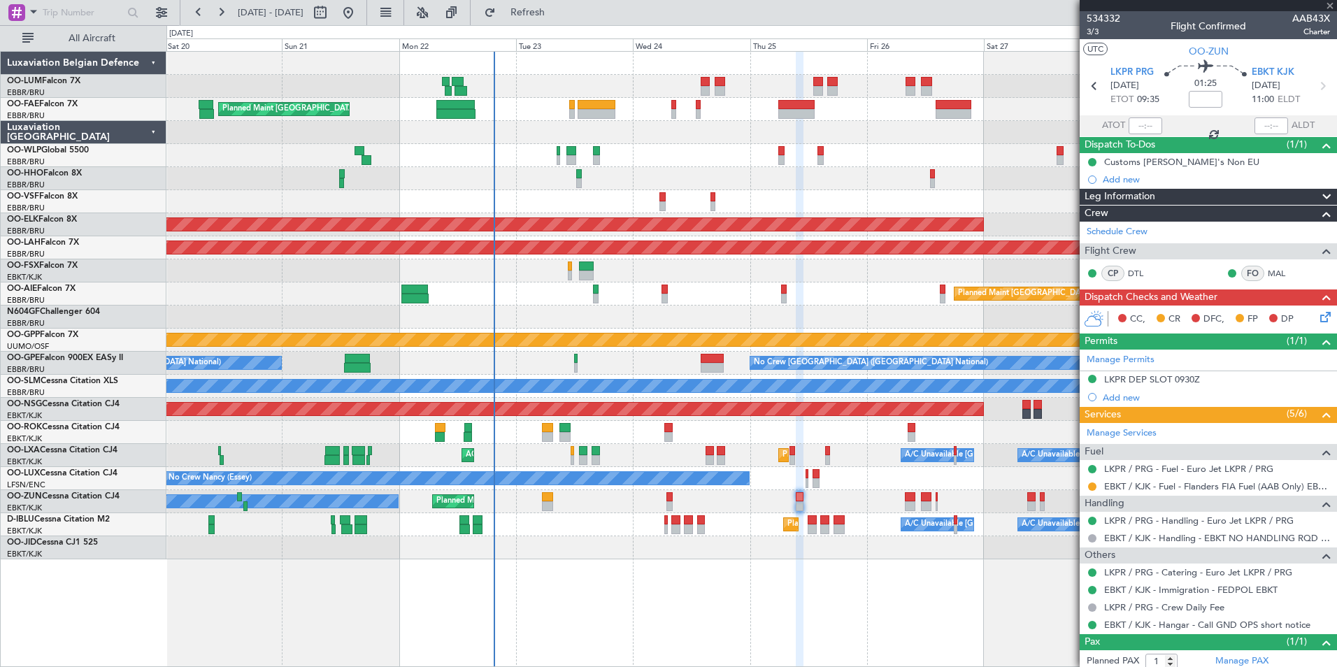
type input "-00:10"
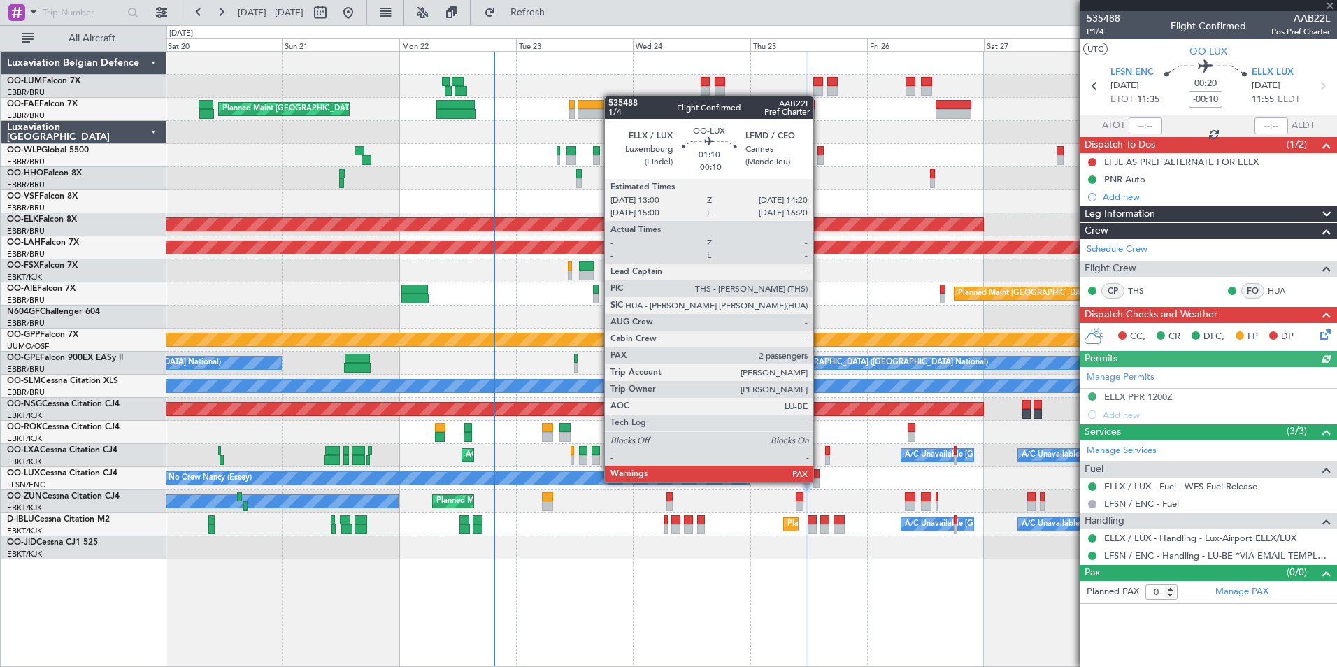
click at [820, 481] on div at bounding box center [816, 483] width 7 height 10
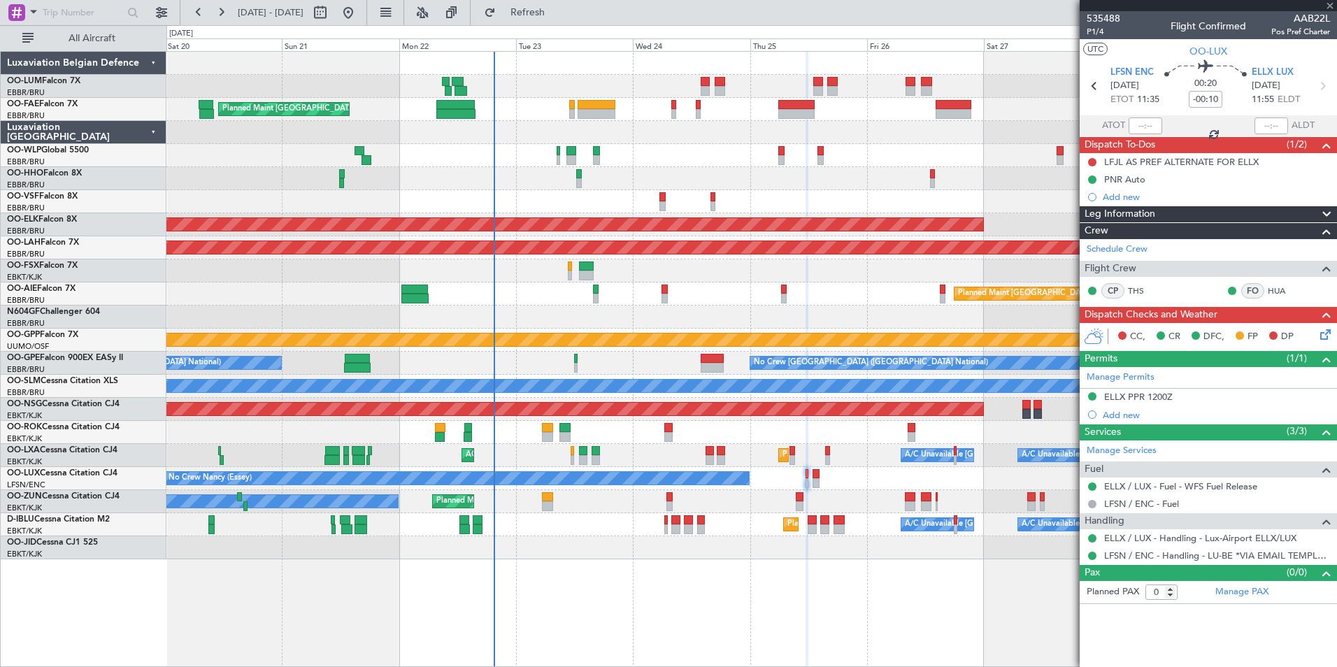
type input "2"
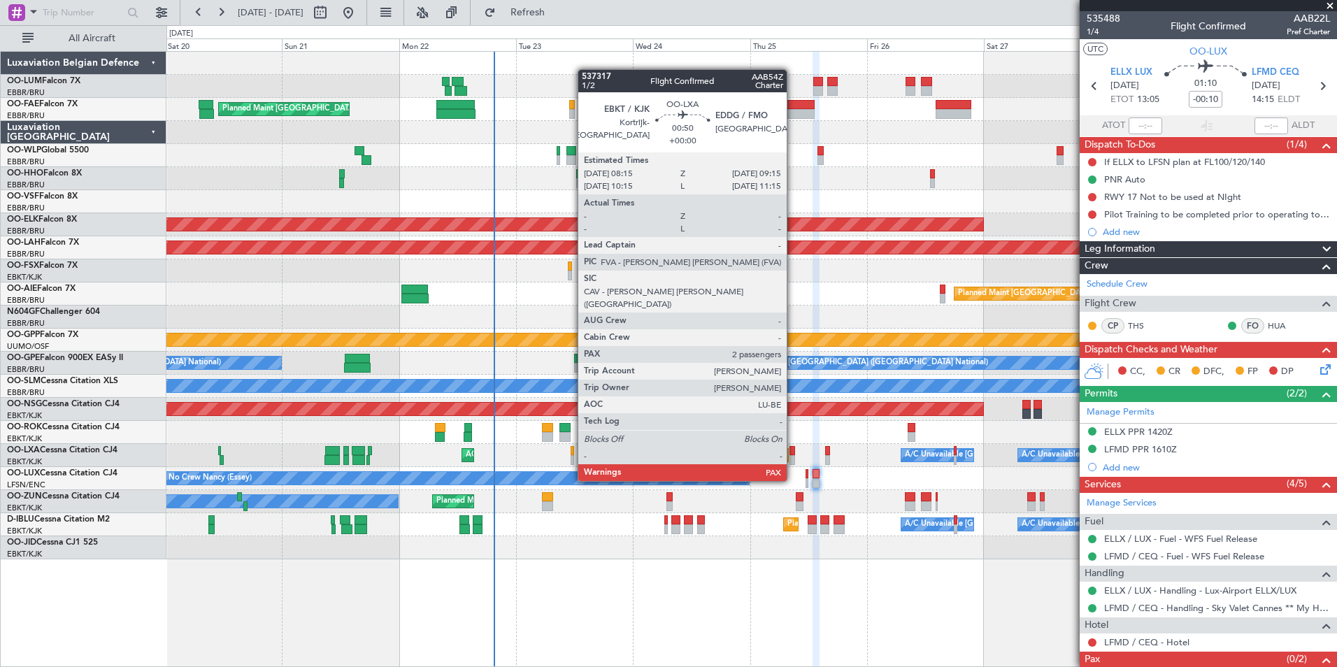
click at [793, 455] on div at bounding box center [792, 451] width 5 height 10
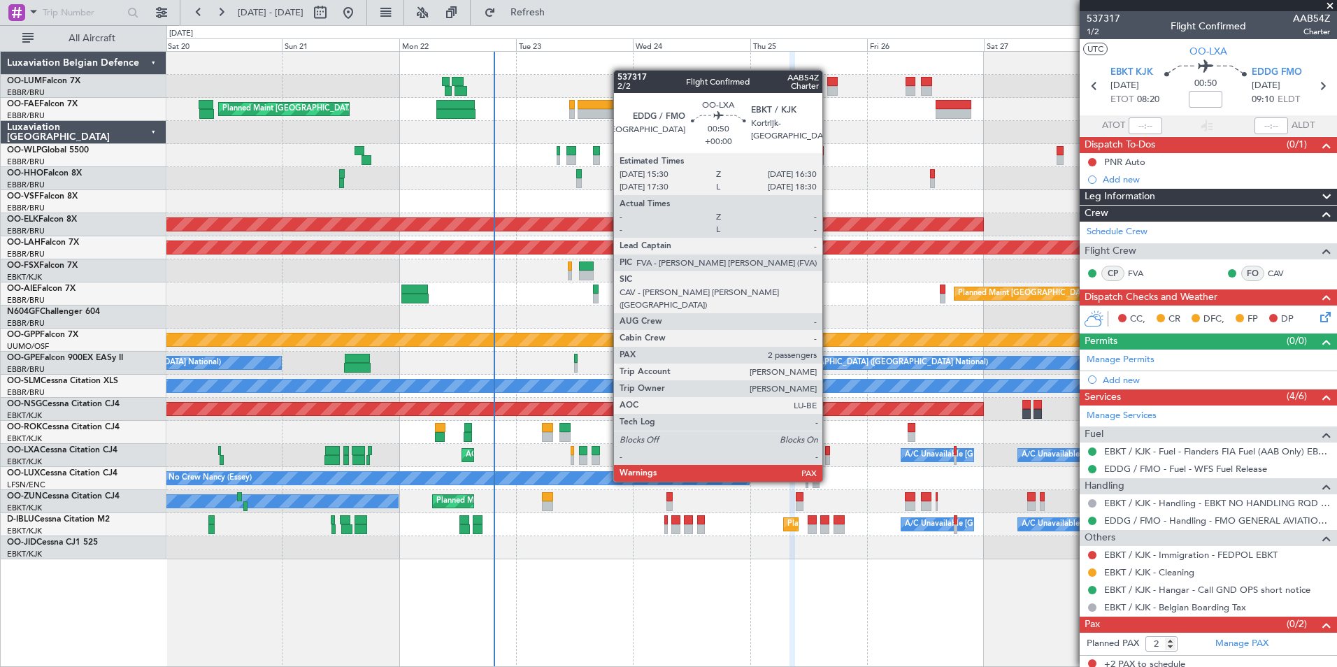
click at [829, 455] on div at bounding box center [827, 460] width 5 height 10
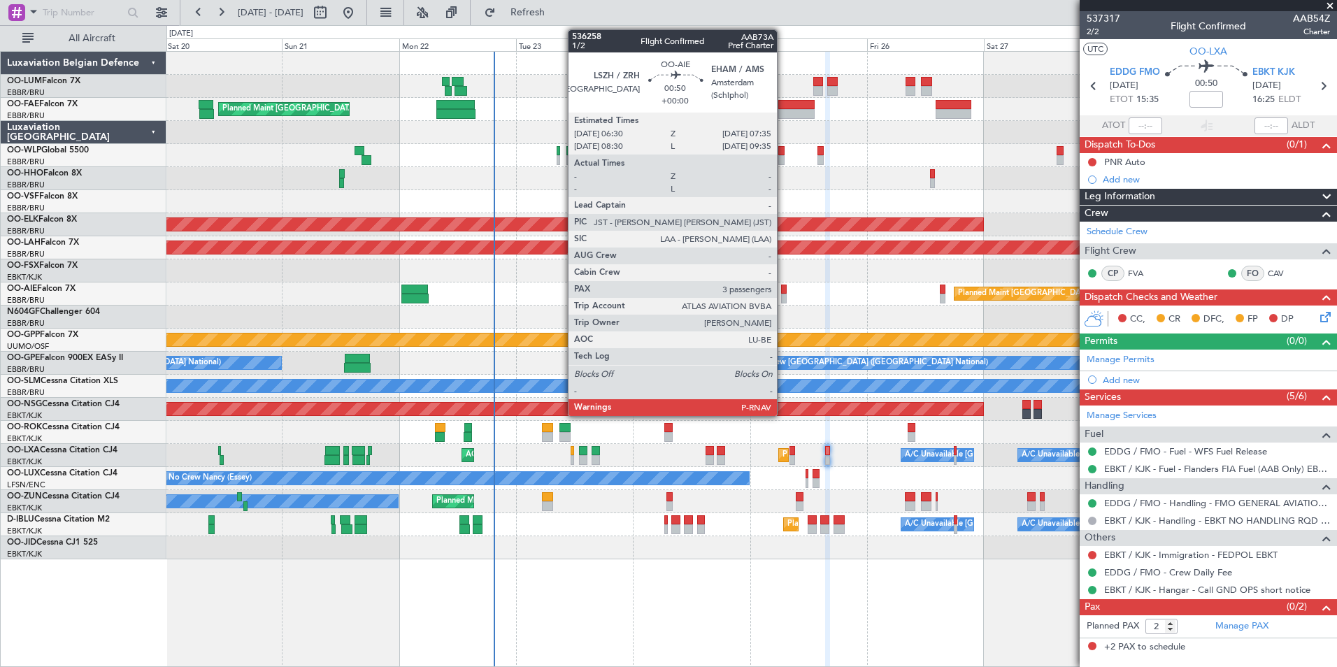
click at [783, 298] on div at bounding box center [784, 299] width 6 height 10
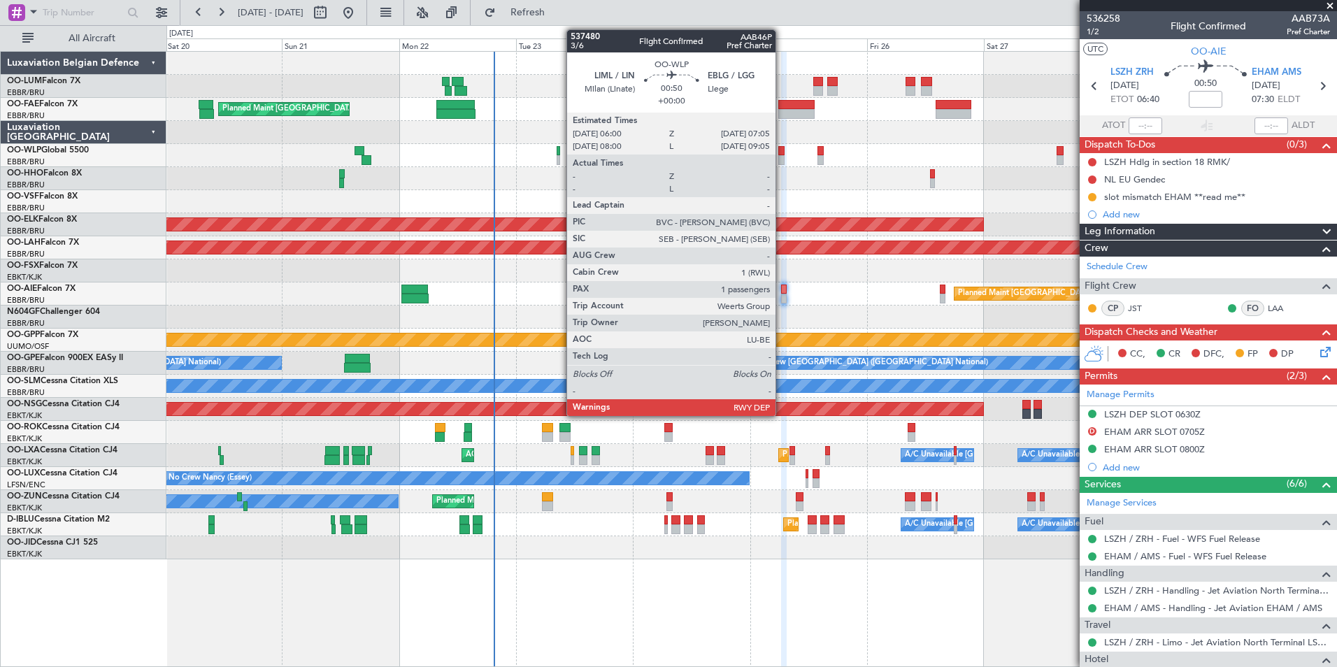
click at [782, 157] on div at bounding box center [781, 160] width 6 height 10
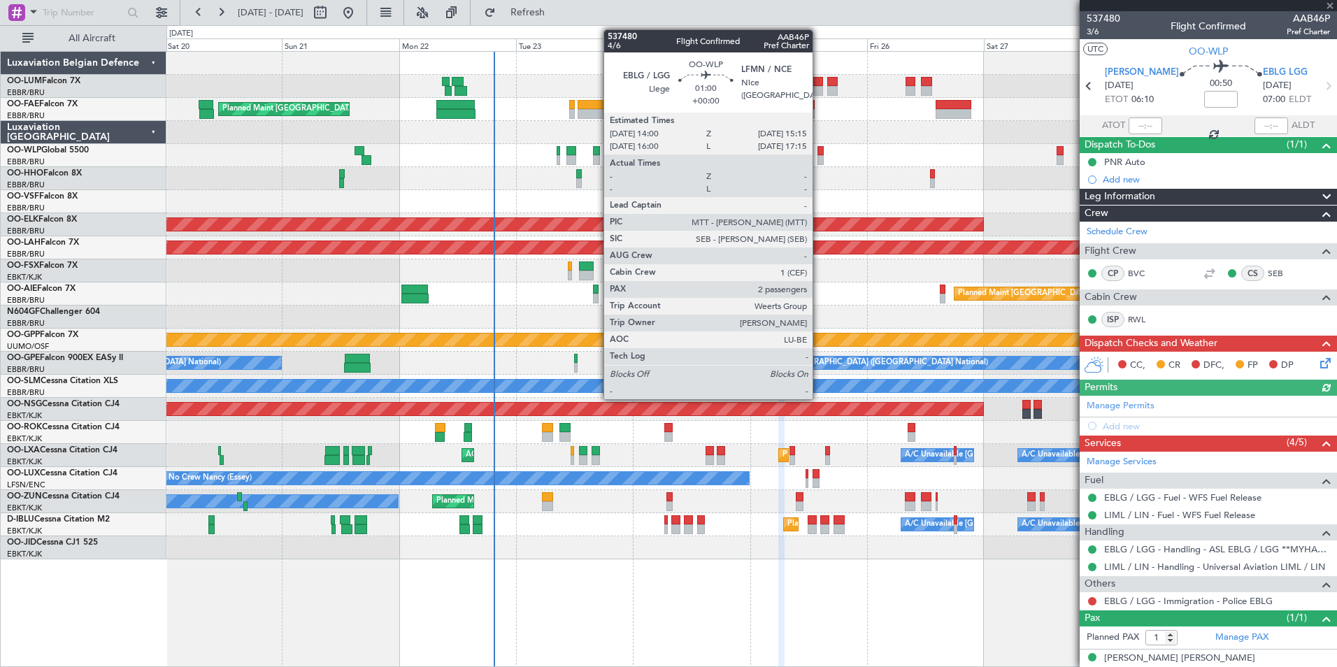
click at [819, 150] on div at bounding box center [821, 151] width 6 height 10
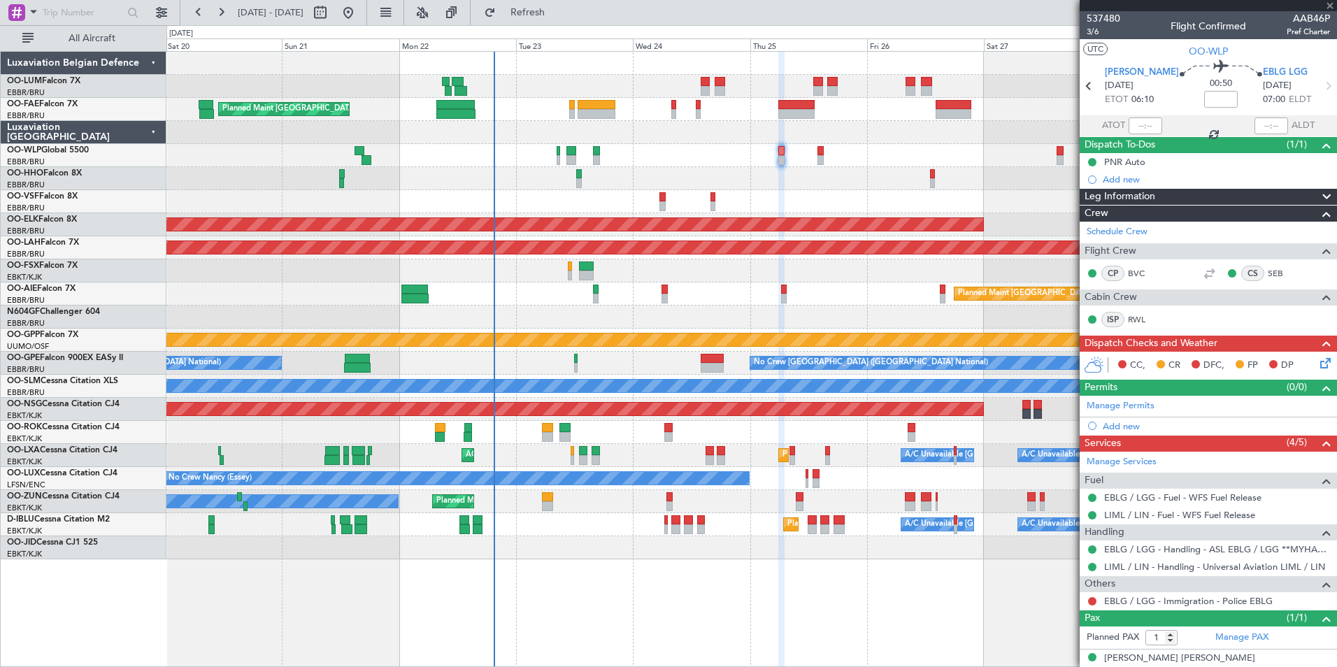
type input "2"
